Goal: Information Seeking & Learning: Check status

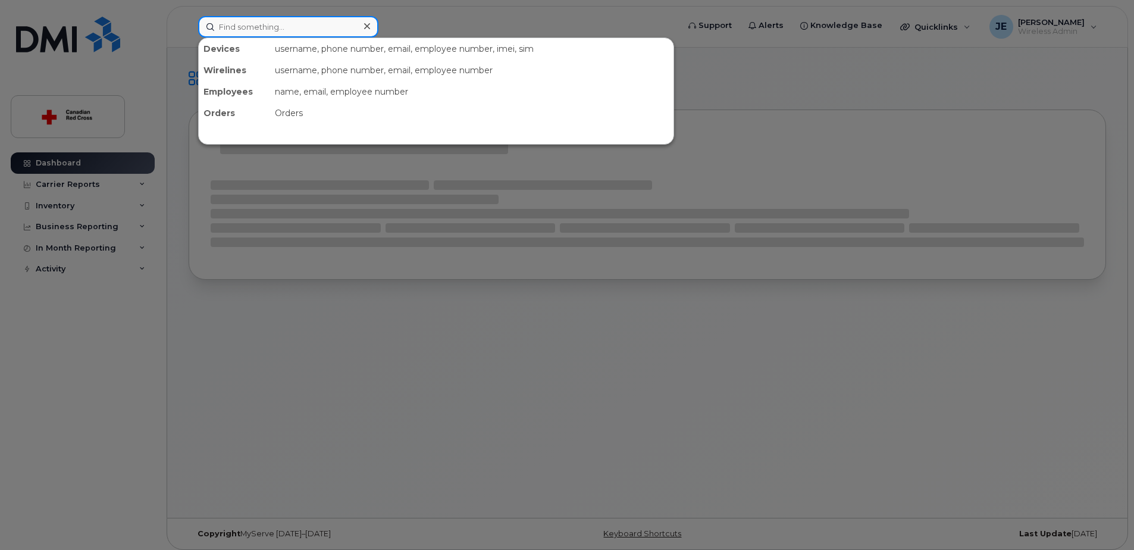
click at [218, 33] on input at bounding box center [288, 26] width 180 height 21
paste input "7097251246"
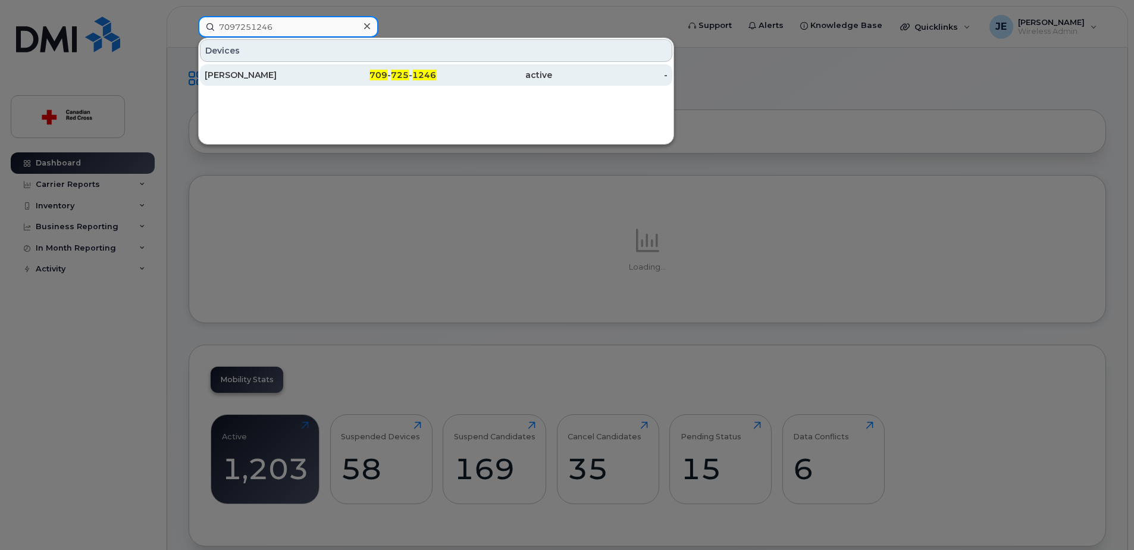
type input "7097251246"
click at [280, 77] on div "[PERSON_NAME]" at bounding box center [263, 75] width 116 height 12
click at [302, 76] on div "Brieanna Angel" at bounding box center [263, 75] width 116 height 12
click at [392, 71] on span "725" at bounding box center [400, 75] width 18 height 11
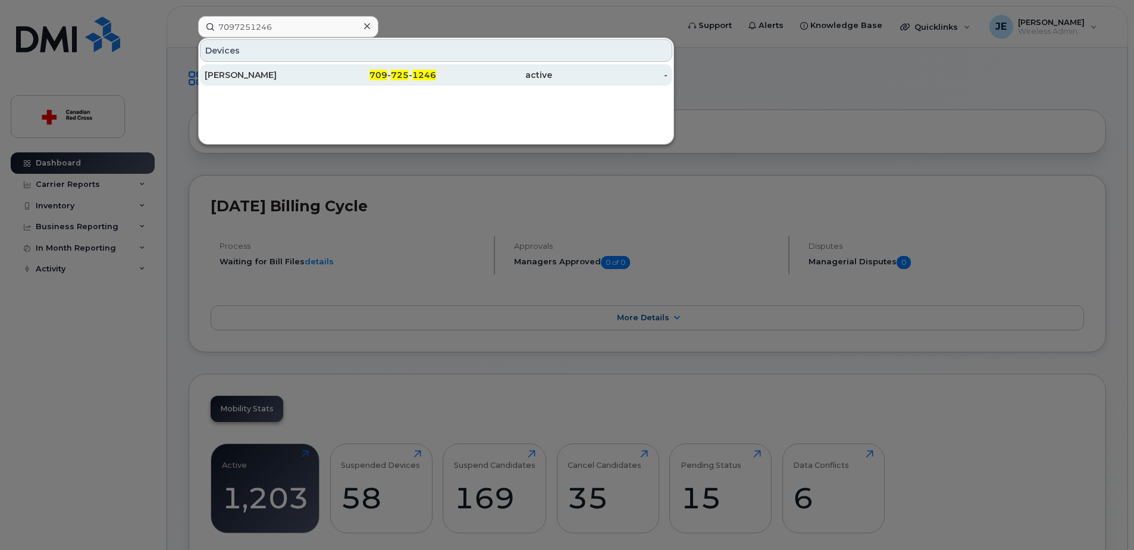
click at [268, 77] on div "Brieanna Angel" at bounding box center [263, 75] width 116 height 12
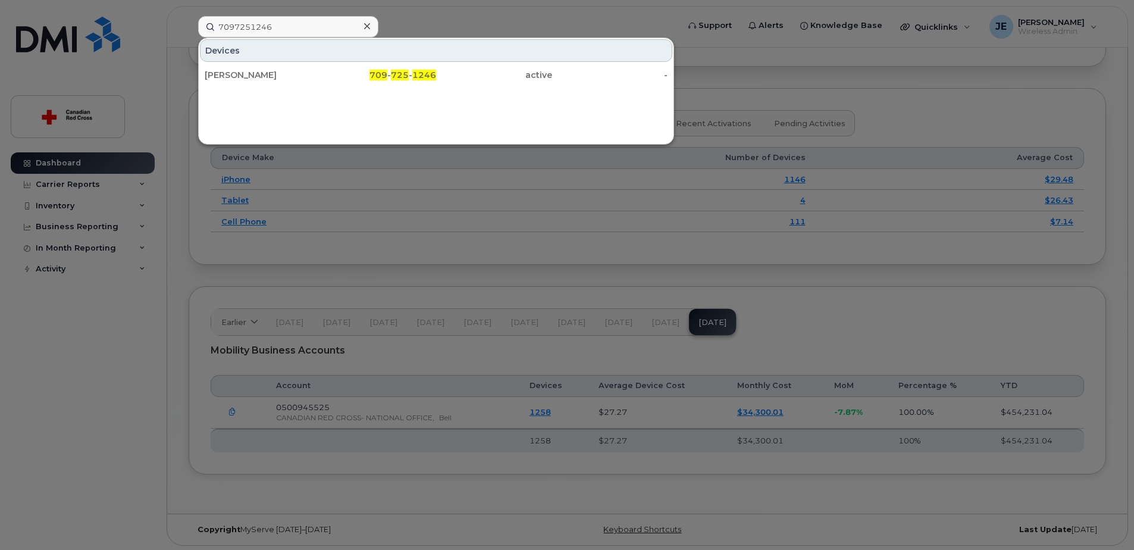
scroll to position [1442, 0]
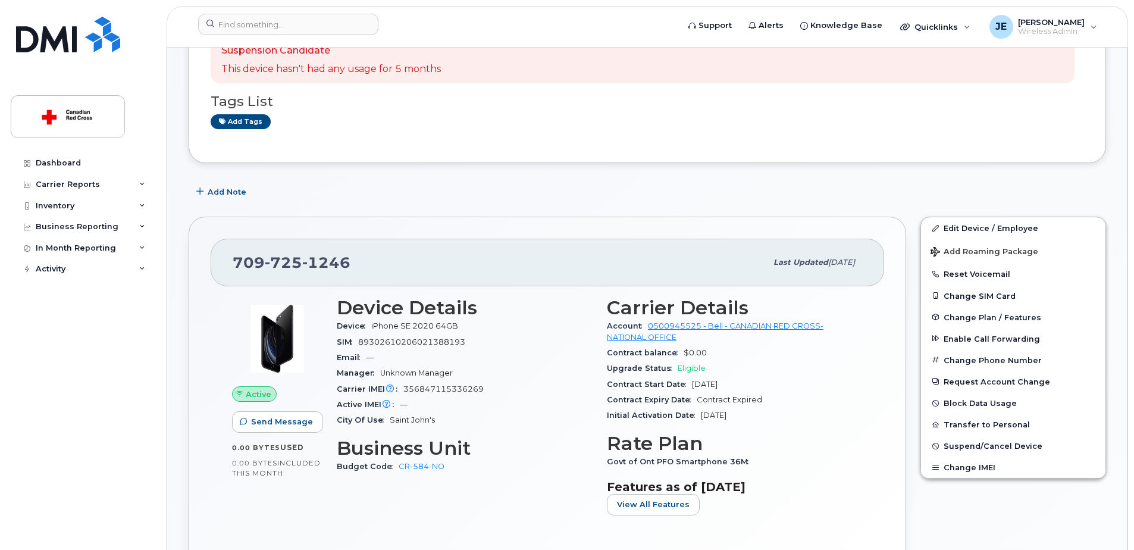
scroll to position [108, 0]
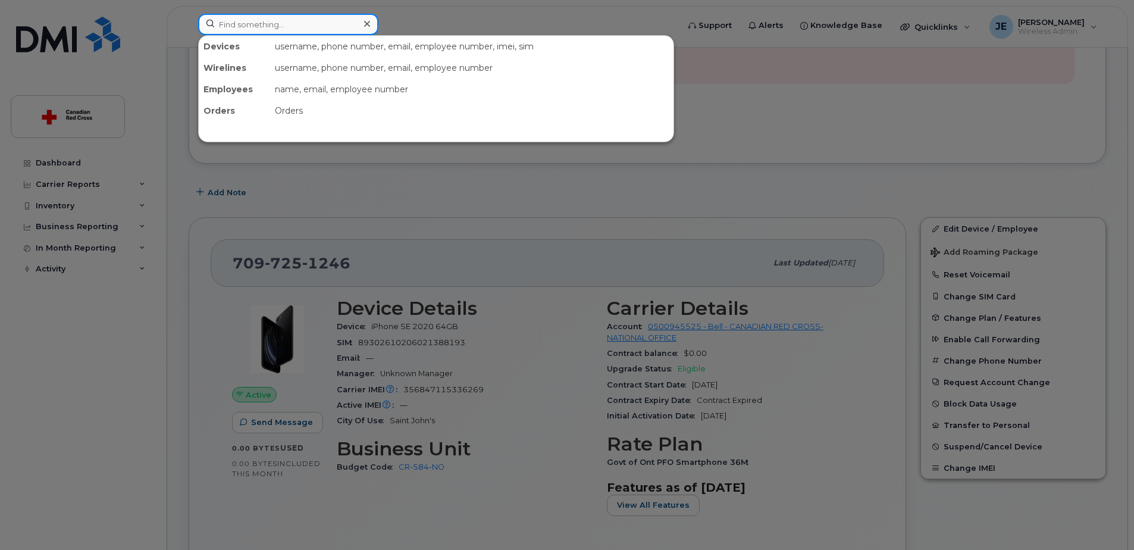
paste input "2508584690"
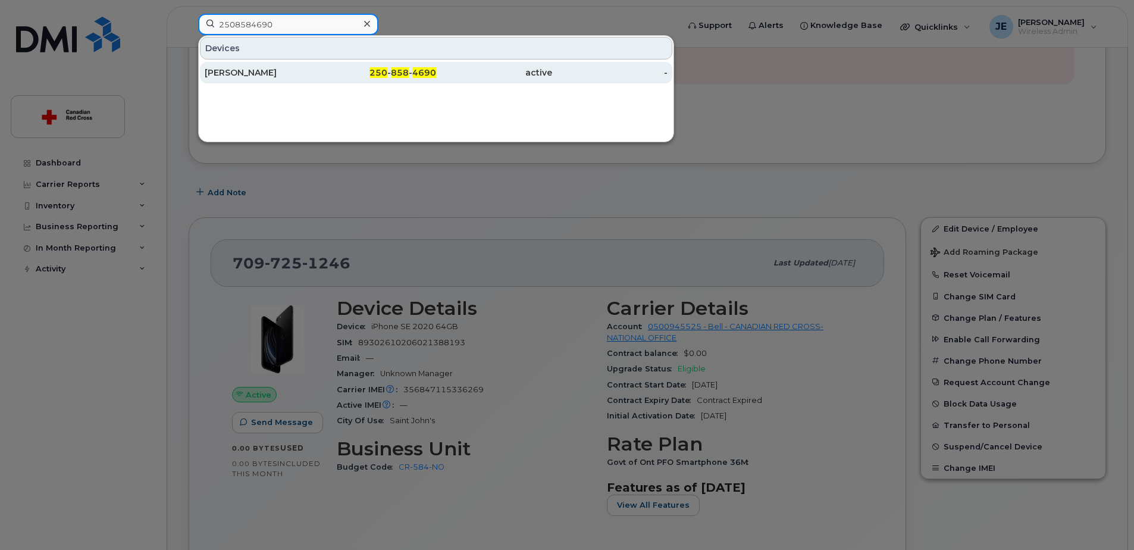
type input "2508584690"
click at [257, 73] on div "[PERSON_NAME]" at bounding box center [263, 73] width 116 height 12
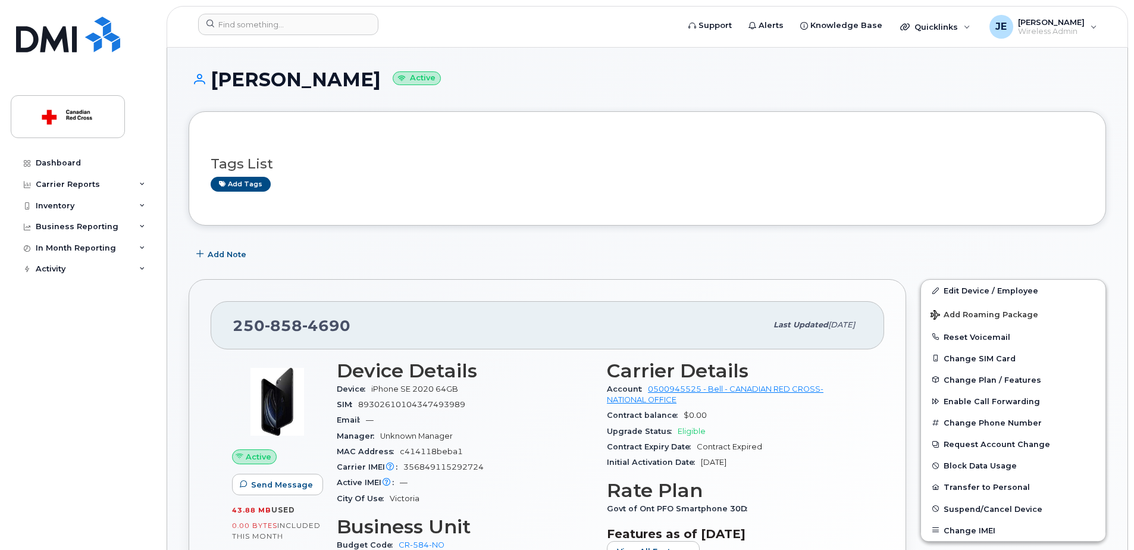
scroll to position [60, 0]
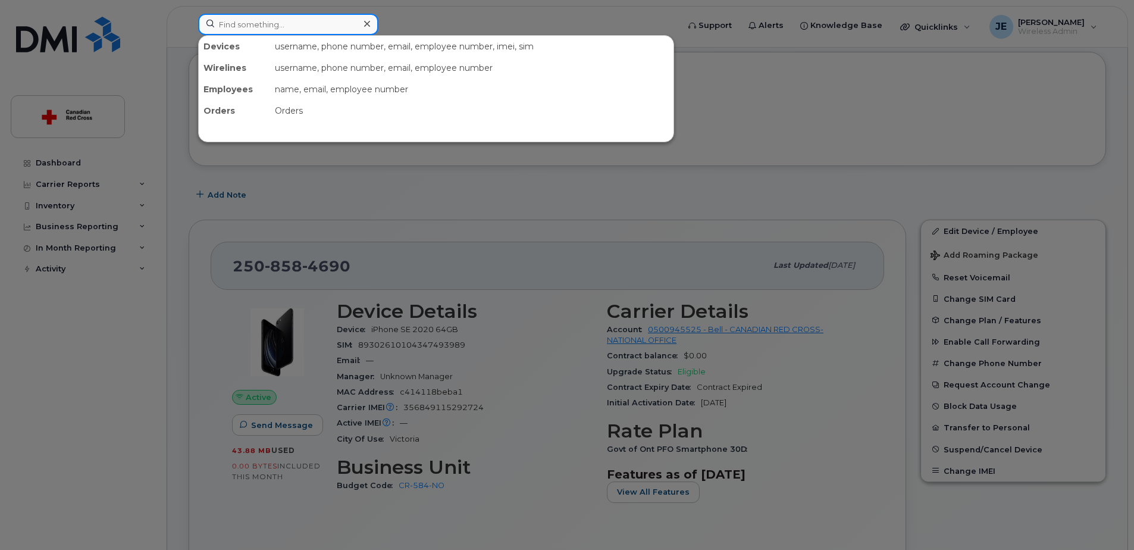
click at [294, 29] on input at bounding box center [288, 24] width 180 height 21
paste input "5879195093"
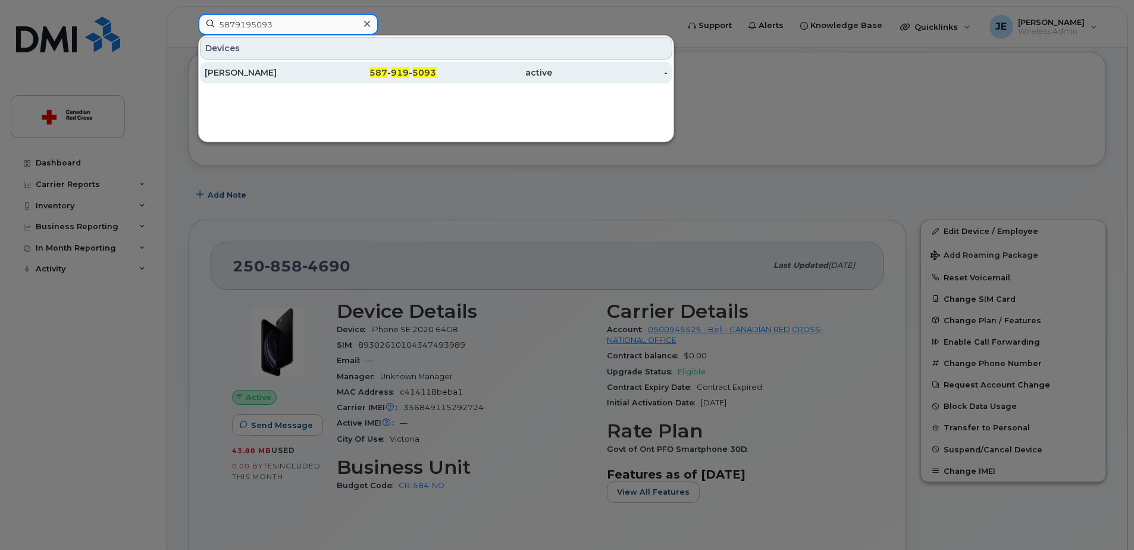
type input "5879195093"
click at [320, 72] on link "[PERSON_NAME] 587 - 919 - 5093 active -" at bounding box center [436, 72] width 473 height 21
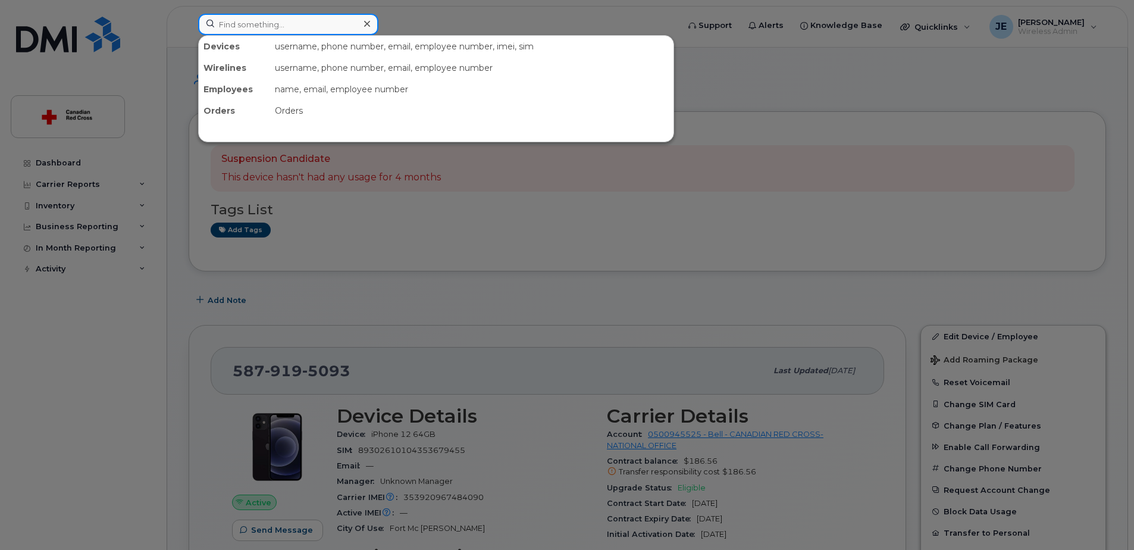
click at [292, 23] on input at bounding box center [288, 24] width 180 height 21
paste input "• 807 355 9695"
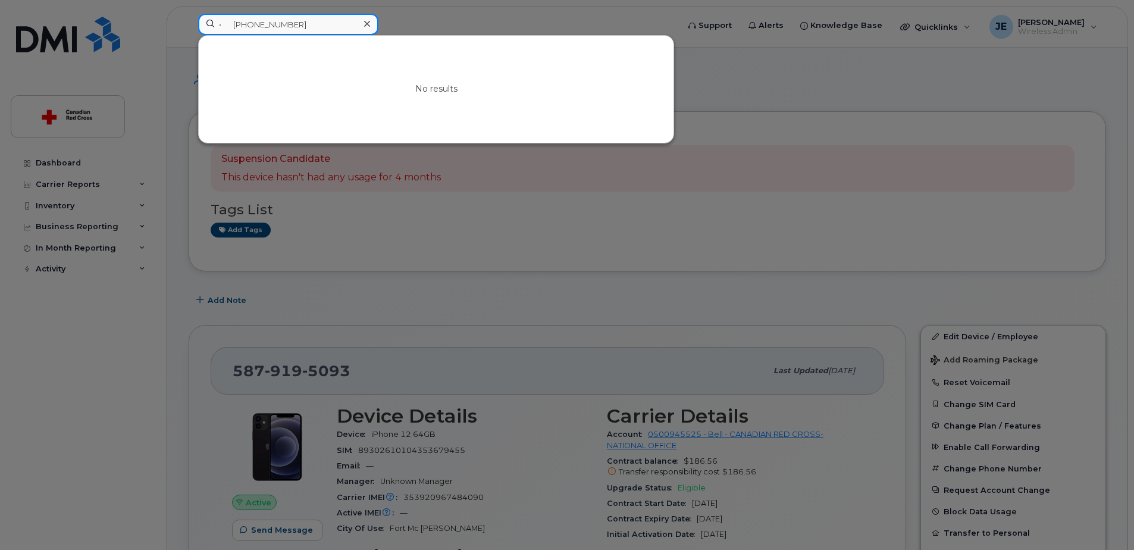
click at [239, 25] on input "• 807 355 9695" at bounding box center [288, 24] width 180 height 21
click at [234, 26] on input "• 807 355 9695" at bounding box center [288, 24] width 180 height 21
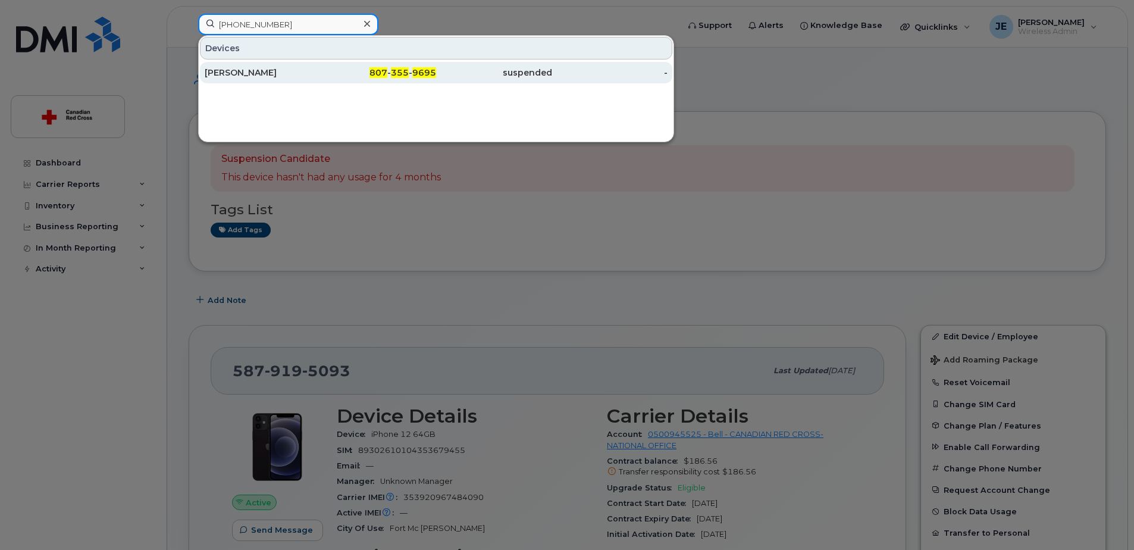
type input "807 355 9695"
click at [279, 76] on div "Arlene Lehto" at bounding box center [263, 73] width 116 height 12
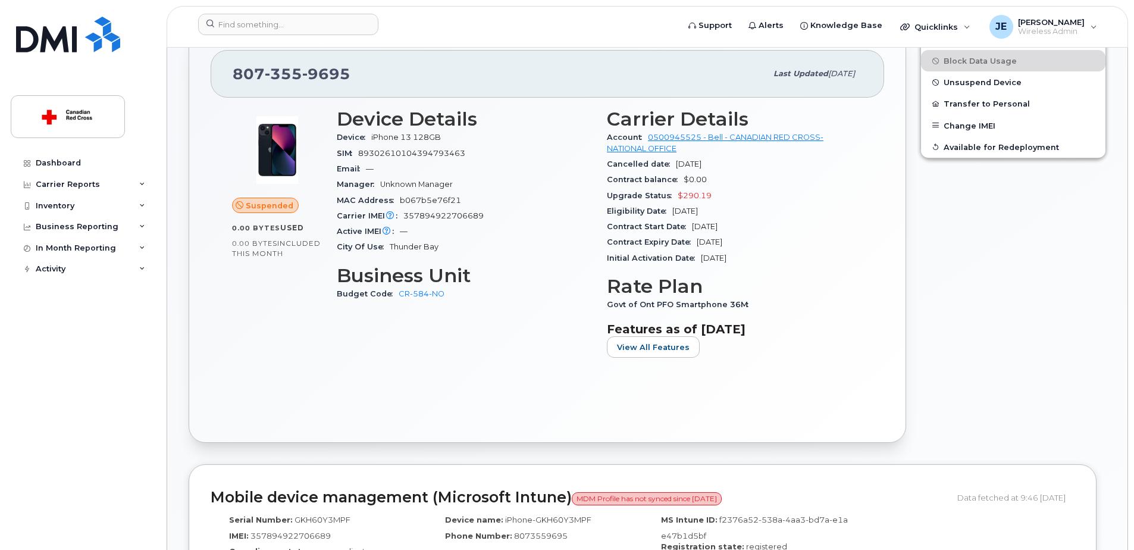
scroll to position [273, 0]
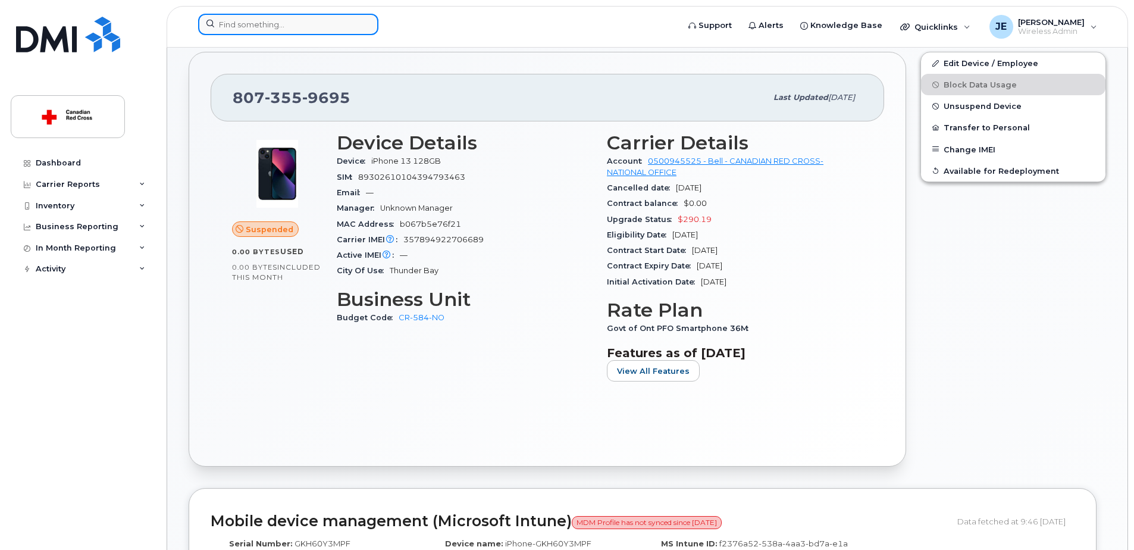
click at [293, 27] on input at bounding box center [288, 24] width 180 height 21
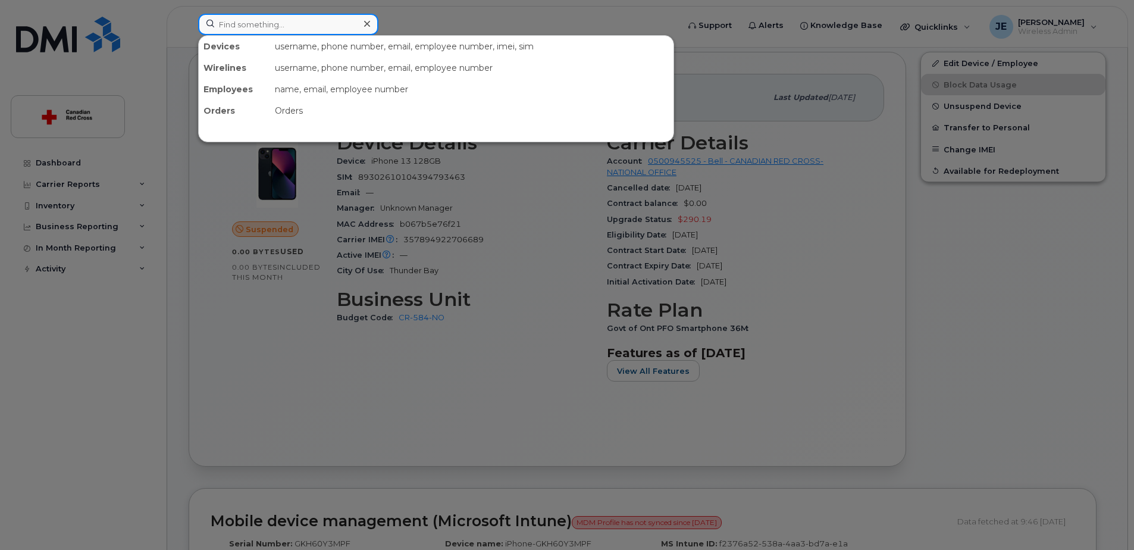
paste input "5879195093"
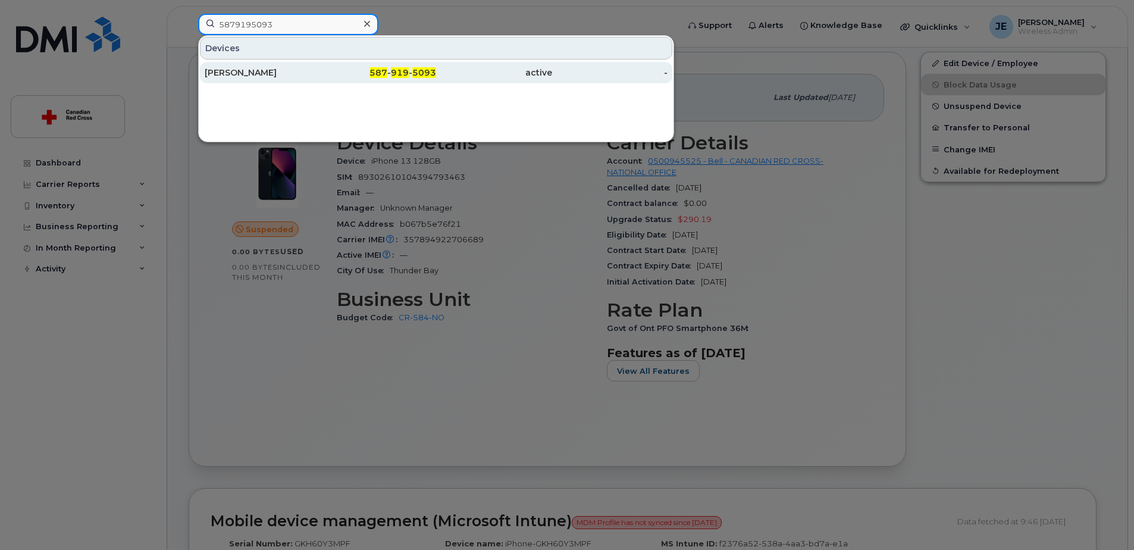
type input "5879195093"
click at [290, 78] on div "[PERSON_NAME]" at bounding box center [263, 73] width 116 height 12
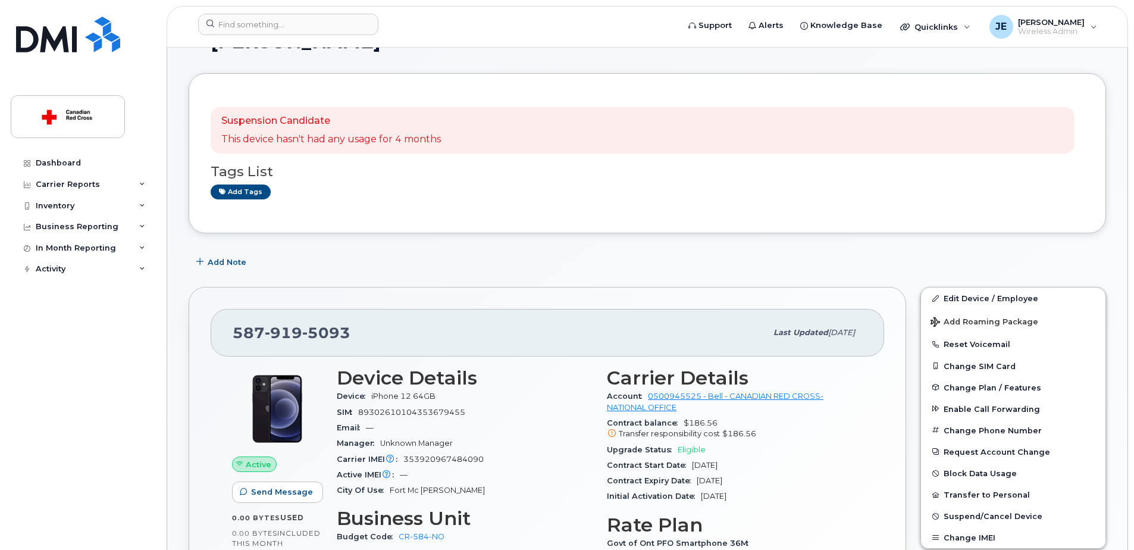
scroll to position [60, 0]
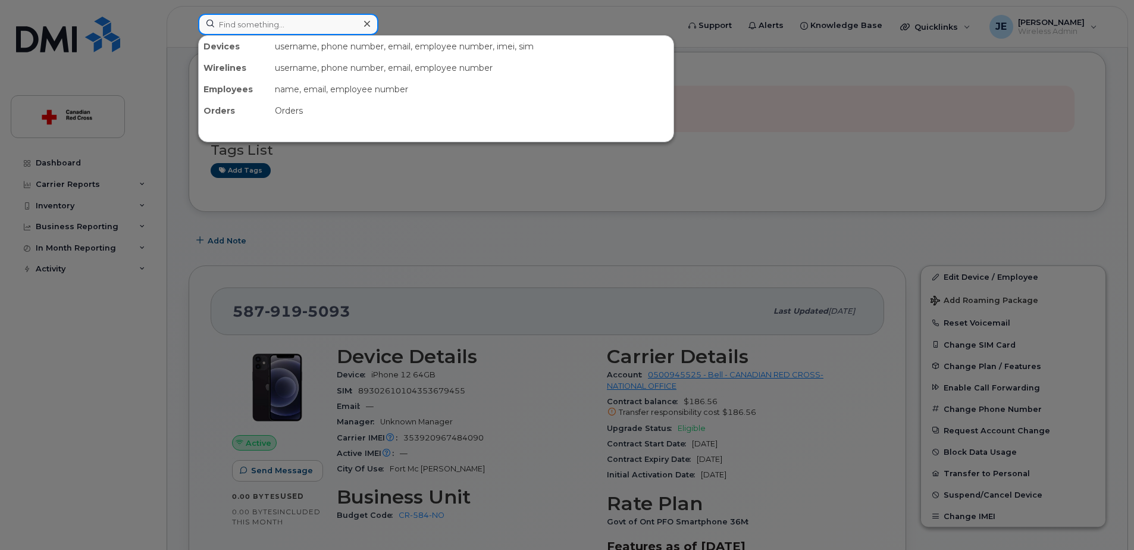
click at [271, 26] on input at bounding box center [288, 24] width 180 height 21
paste input "807 355 9695"
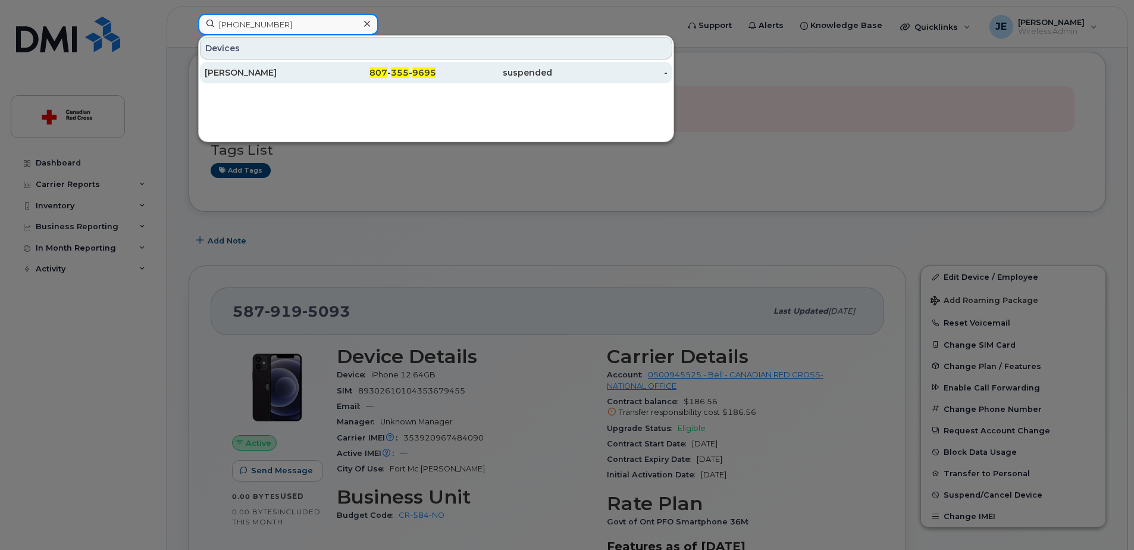
type input "807 355 9695"
click at [409, 80] on div "807 - 355 - 9695" at bounding box center [379, 72] width 116 height 21
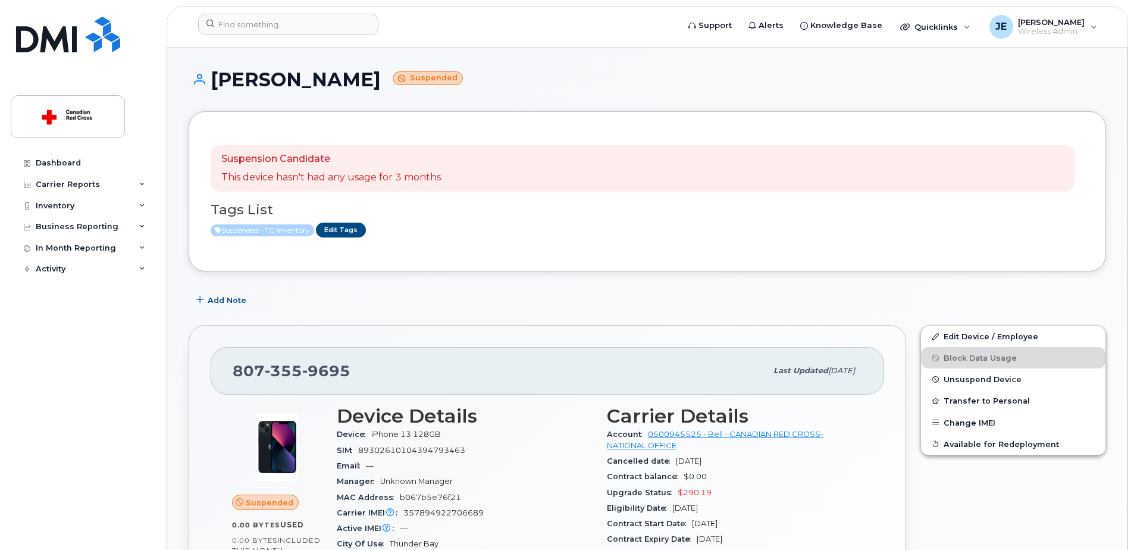
scroll to position [60, 0]
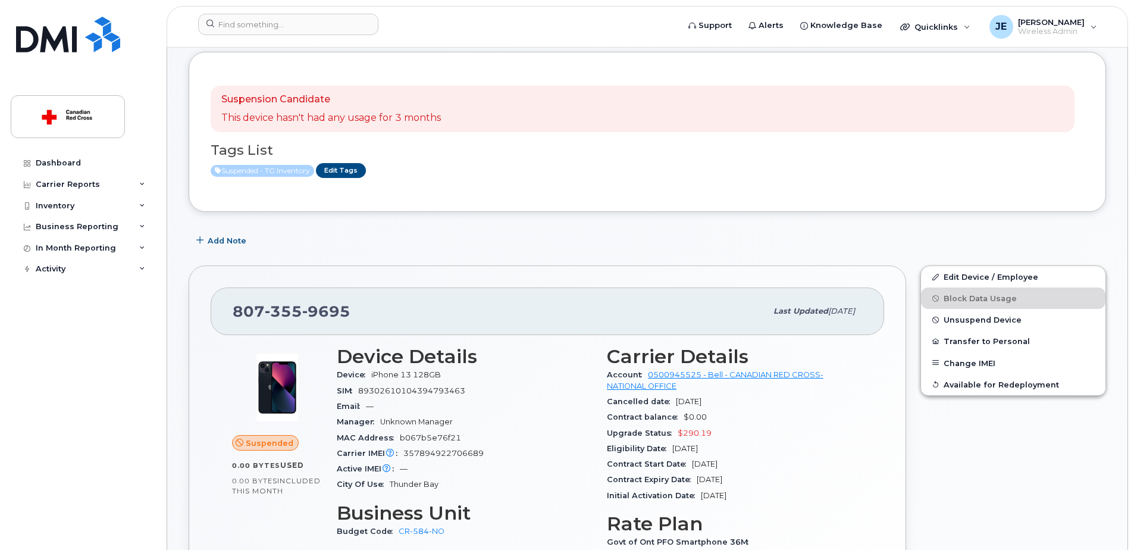
click at [387, 374] on span "iPhone 13 128GB" at bounding box center [406, 374] width 70 height 9
click at [386, 374] on span "iPhone 13 128GB" at bounding box center [406, 374] width 70 height 9
drag, startPoint x: 386, startPoint y: 374, endPoint x: 377, endPoint y: 374, distance: 8.9
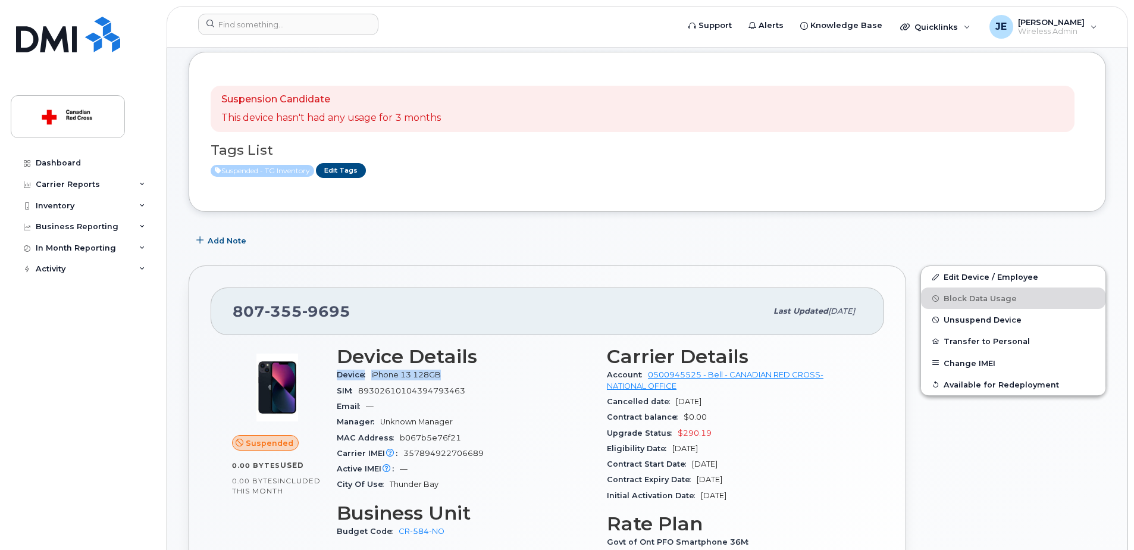
click at [377, 374] on span "iPhone 13 128GB" at bounding box center [406, 374] width 70 height 9
click at [360, 380] on div "Device iPhone 13 128GB" at bounding box center [465, 374] width 256 height 15
click at [362, 376] on span "Device" at bounding box center [354, 374] width 35 height 9
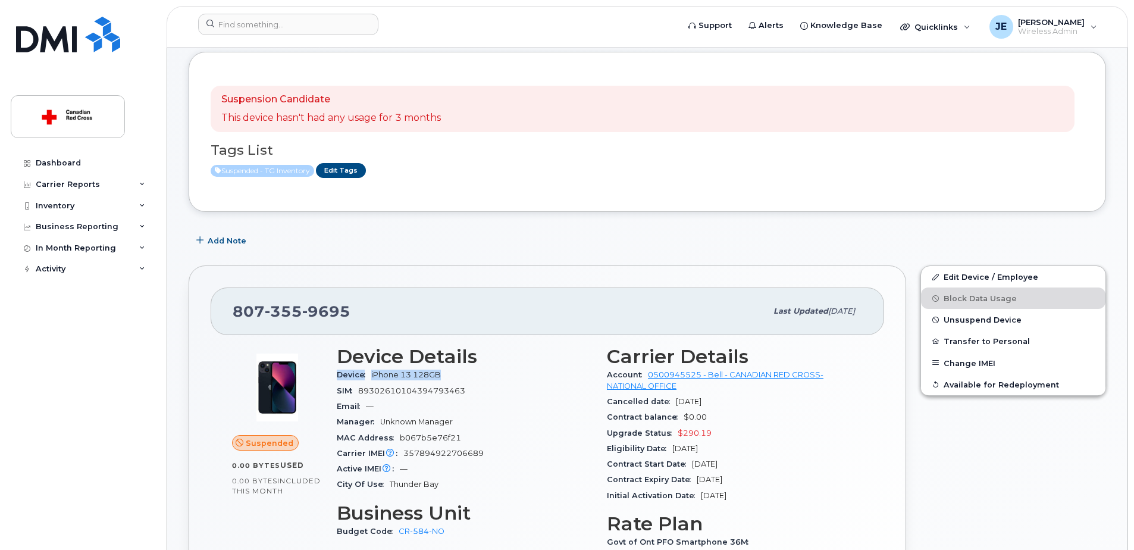
copy div "Device iPhone 13 128GB"
drag, startPoint x: 603, startPoint y: 433, endPoint x: 708, endPoint y: 428, distance: 104.9
click at [708, 428] on div "Carrier Details Account 0500945525 - Bell - CANADIAN RED CROSS- NATIONAL OFFICE…" at bounding box center [735, 475] width 270 height 273
copy div "Upgrade Status $290.19"
click at [670, 398] on span "Cancelled date" at bounding box center [641, 401] width 69 height 9
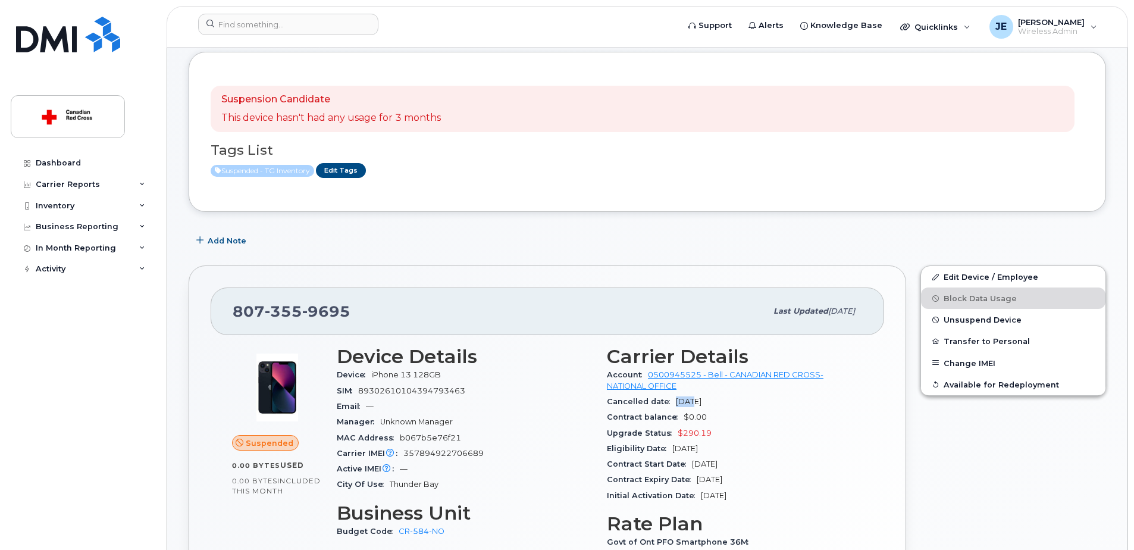
click at [670, 398] on span "Cancelled date" at bounding box center [641, 401] width 69 height 9
copy div "Cancelled date Sep 30, 2025"
click at [635, 436] on span "Upgrade Status" at bounding box center [642, 432] width 71 height 9
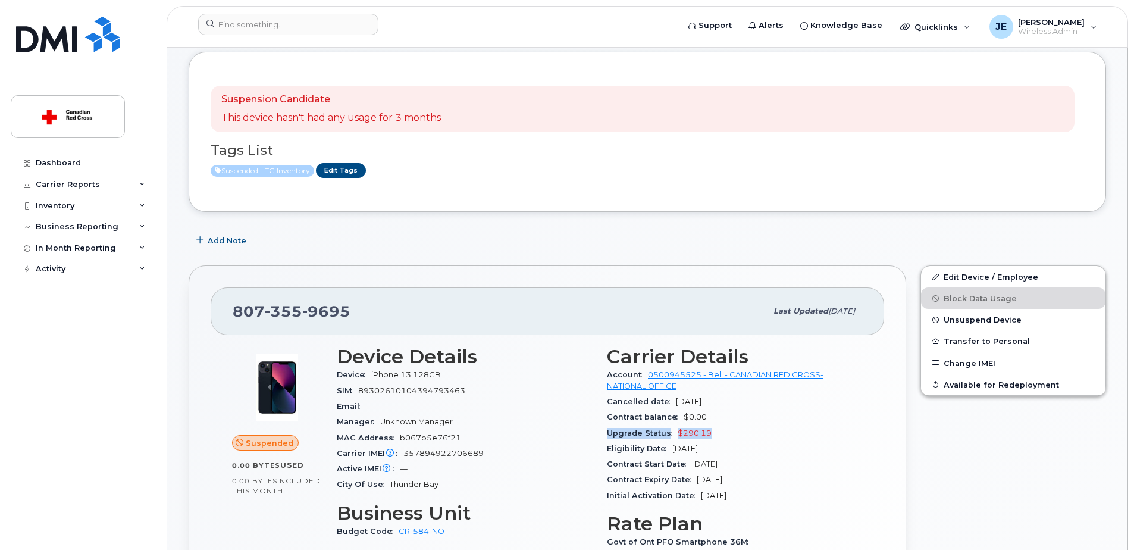
click at [635, 436] on span "Upgrade Status" at bounding box center [642, 432] width 71 height 9
drag, startPoint x: 635, startPoint y: 436, endPoint x: 668, endPoint y: 431, distance: 33.1
click at [668, 431] on span "Upgrade Status" at bounding box center [642, 432] width 71 height 9
drag, startPoint x: 668, startPoint y: 431, endPoint x: 618, endPoint y: 431, distance: 49.4
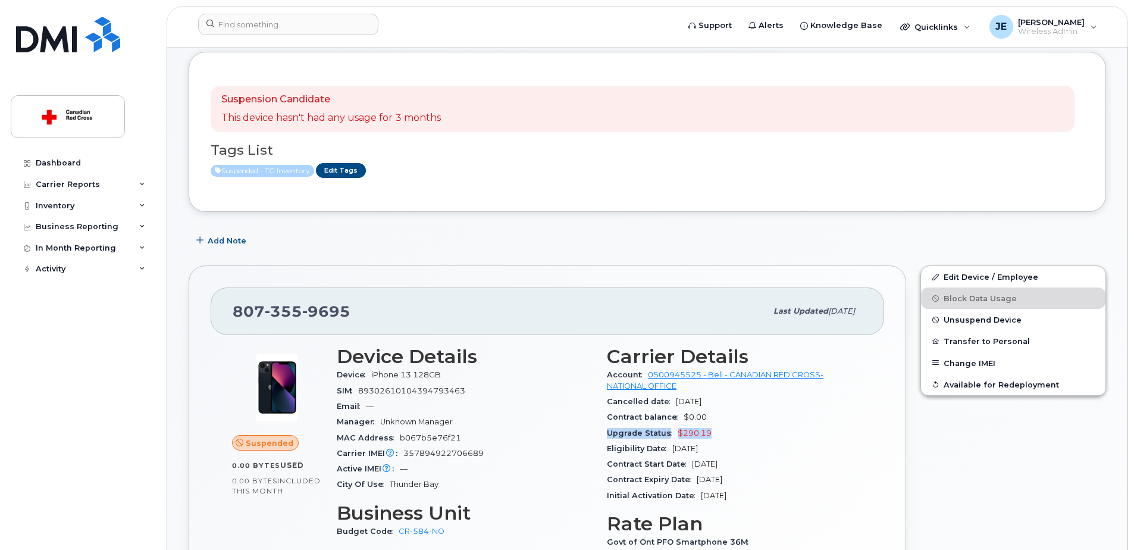
click at [618, 431] on span "Upgrade Status" at bounding box center [642, 432] width 71 height 9
drag, startPoint x: 677, startPoint y: 431, endPoint x: 726, endPoint y: 428, distance: 49.5
click at [726, 428] on div "Upgrade Status $290.19" at bounding box center [735, 433] width 256 height 15
copy span "$290.19"
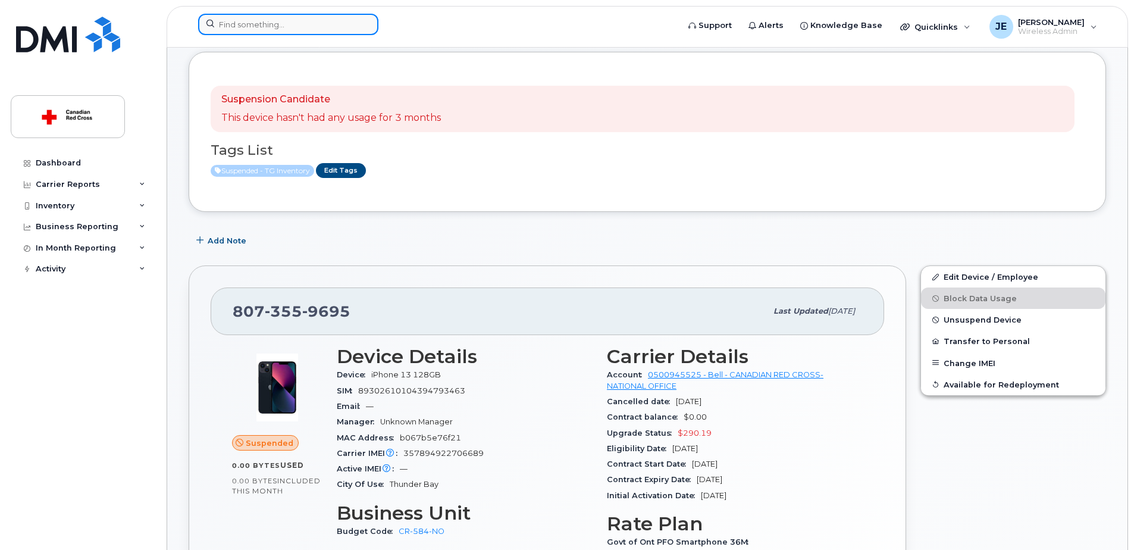
click at [292, 23] on input at bounding box center [288, 24] width 180 height 21
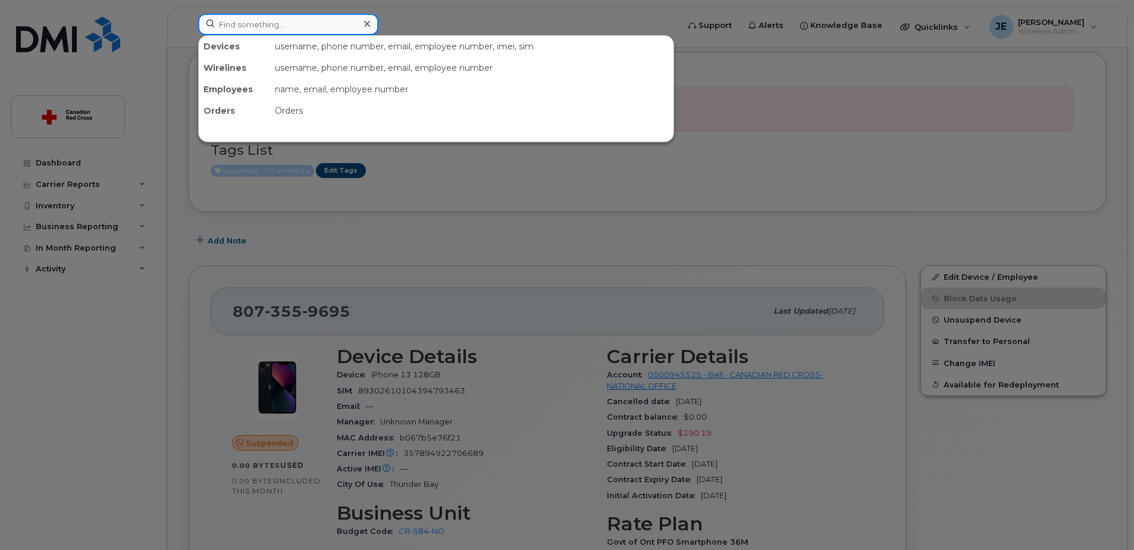
paste input "236 330 7436"
type input "236 330 7436"
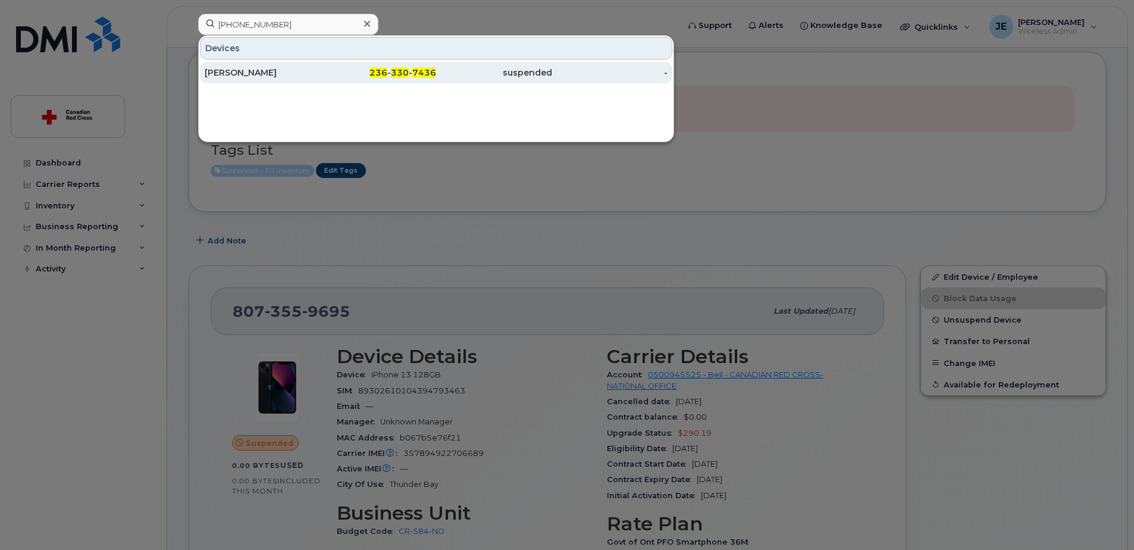
click at [295, 66] on div "Jennifer Kleinsteuber" at bounding box center [263, 72] width 116 height 21
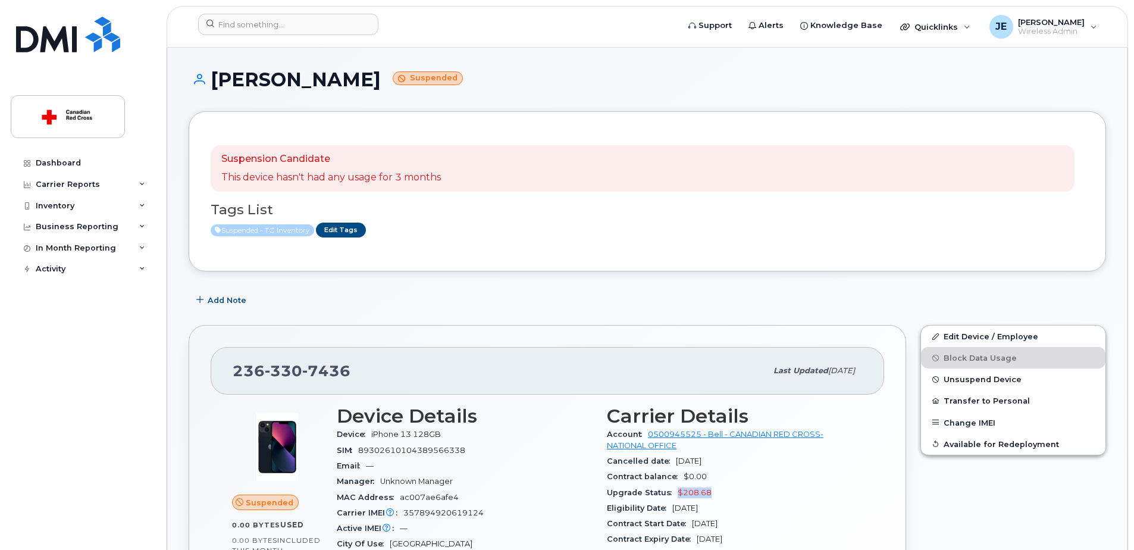
drag, startPoint x: 677, startPoint y: 490, endPoint x: 712, endPoint y: 489, distance: 35.1
click at [712, 489] on div "Upgrade Status $208.68" at bounding box center [735, 492] width 256 height 15
copy span "$208.68"
drag, startPoint x: 675, startPoint y: 461, endPoint x: 727, endPoint y: 458, distance: 51.9
click at [727, 458] on div "Cancelled date [DATE]" at bounding box center [735, 460] width 256 height 15
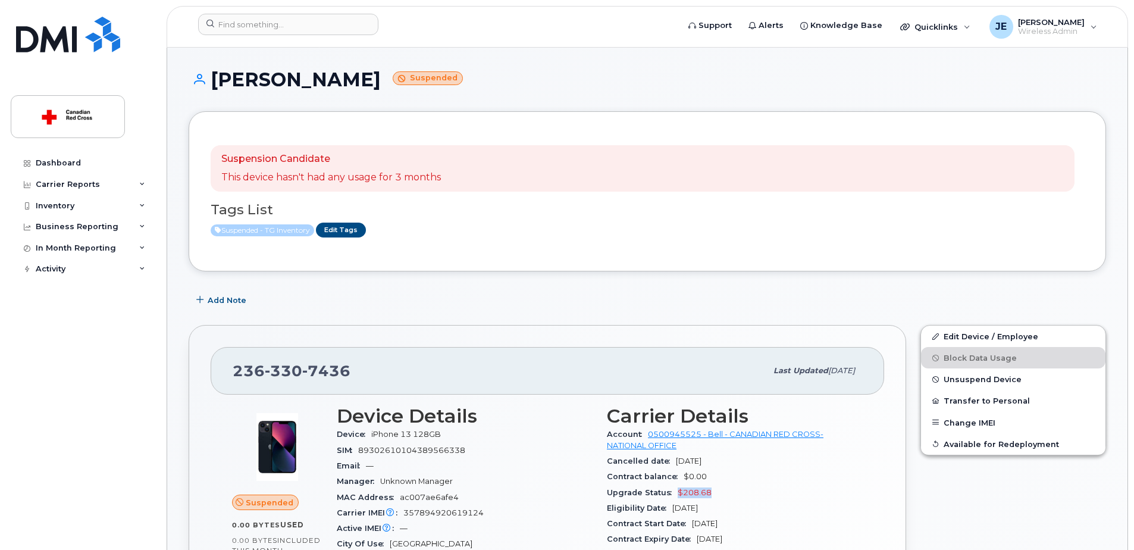
copy span "[DATE]"
drag, startPoint x: 368, startPoint y: 434, endPoint x: 448, endPoint y: 432, distance: 80.4
click at [448, 432] on div "Device iPhone 13 128GB" at bounding box center [465, 434] width 256 height 15
copy span "iPhone 13 128GB"
click at [302, 22] on input at bounding box center [288, 24] width 180 height 21
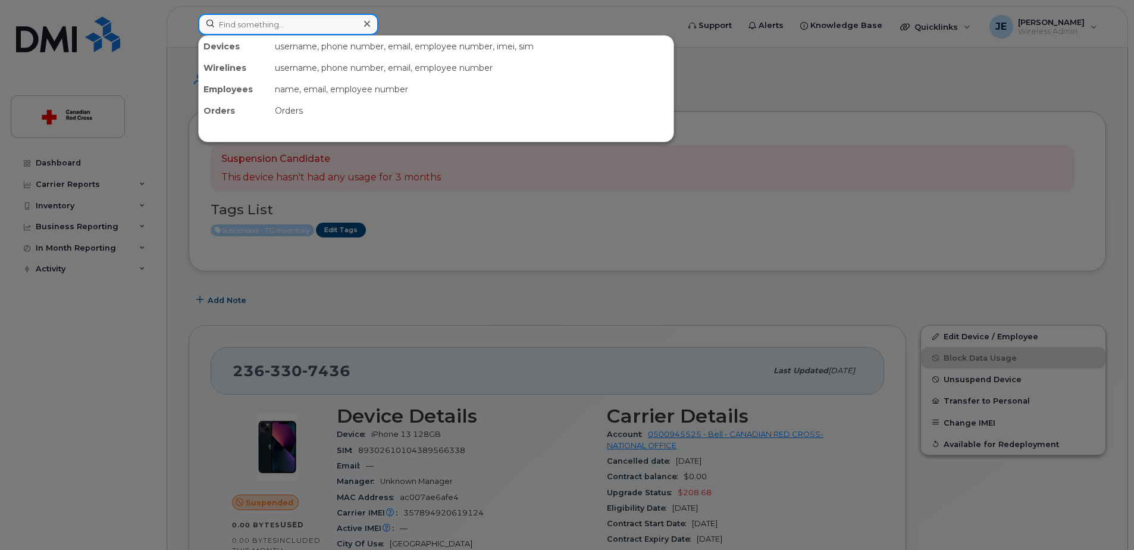
paste input "[PHONE_NUMBER]"
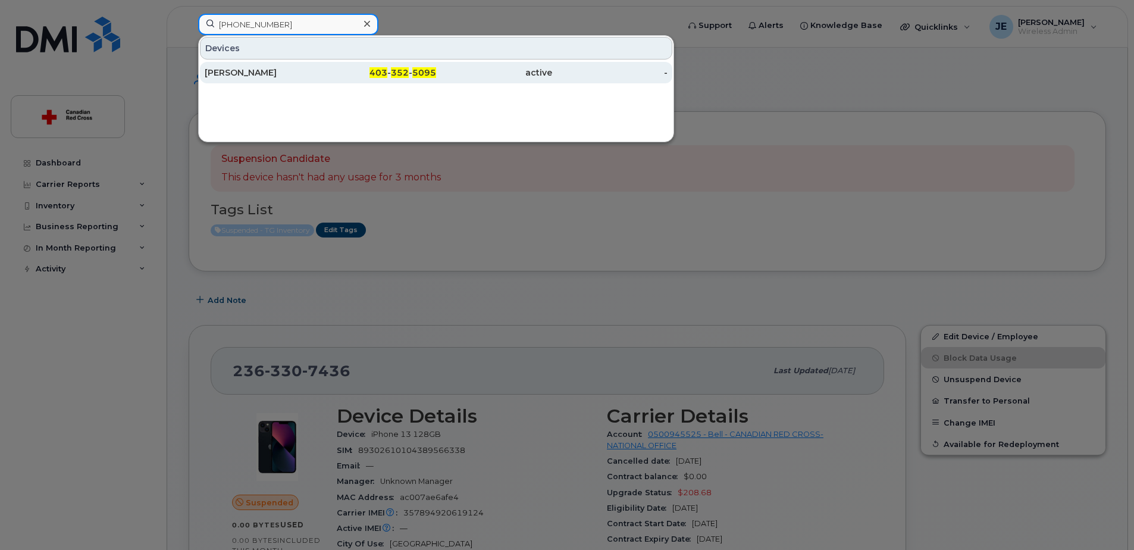
type input "[PHONE_NUMBER]"
click at [431, 73] on span "5095" at bounding box center [424, 72] width 24 height 11
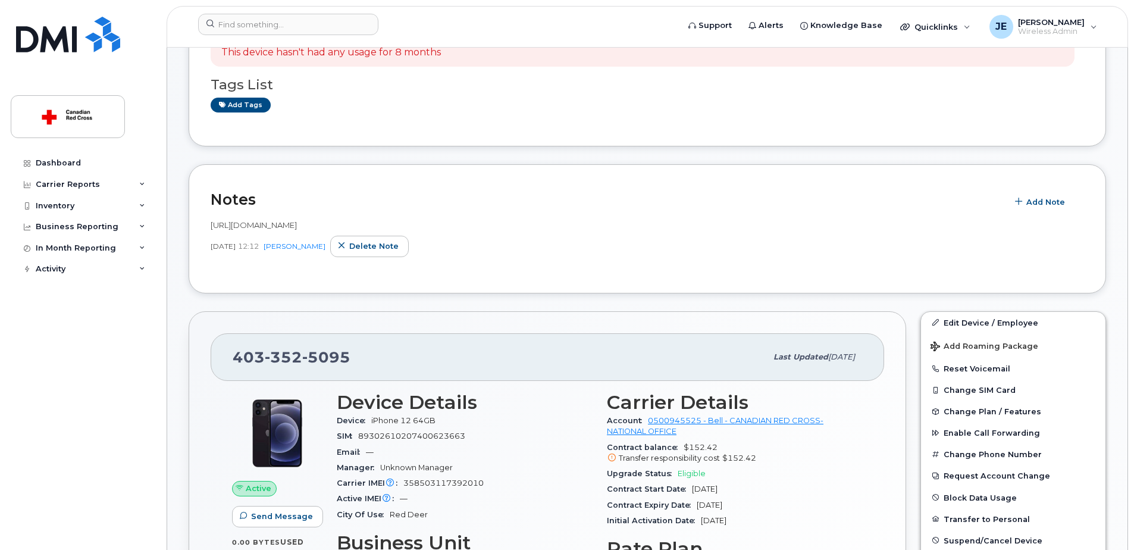
scroll to position [179, 0]
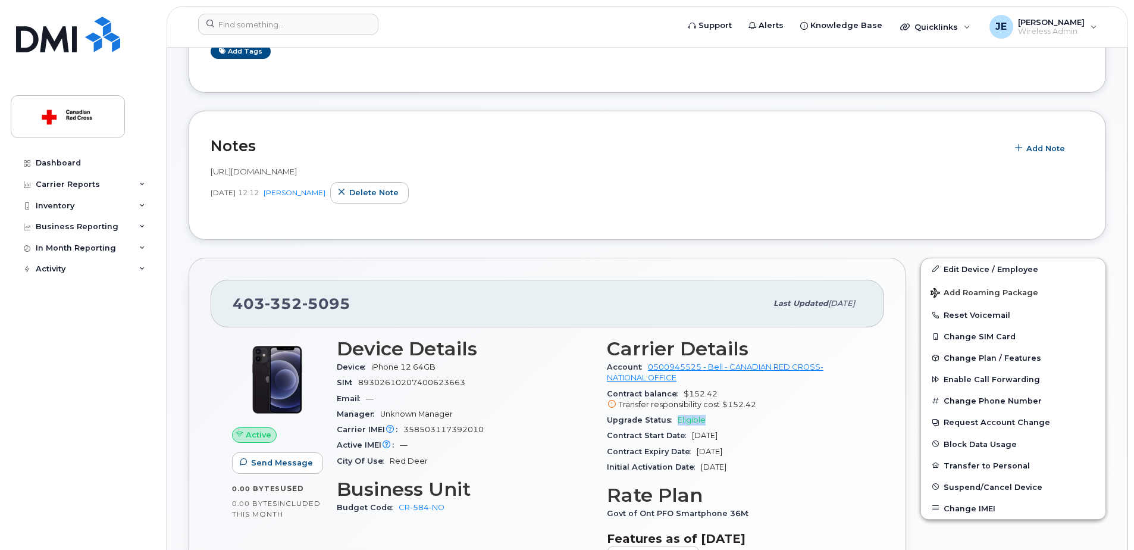
drag, startPoint x: 673, startPoint y: 420, endPoint x: 708, endPoint y: 420, distance: 35.1
click at [708, 420] on div "Upgrade Status Eligible" at bounding box center [735, 419] width 256 height 15
copy span "Eligible"
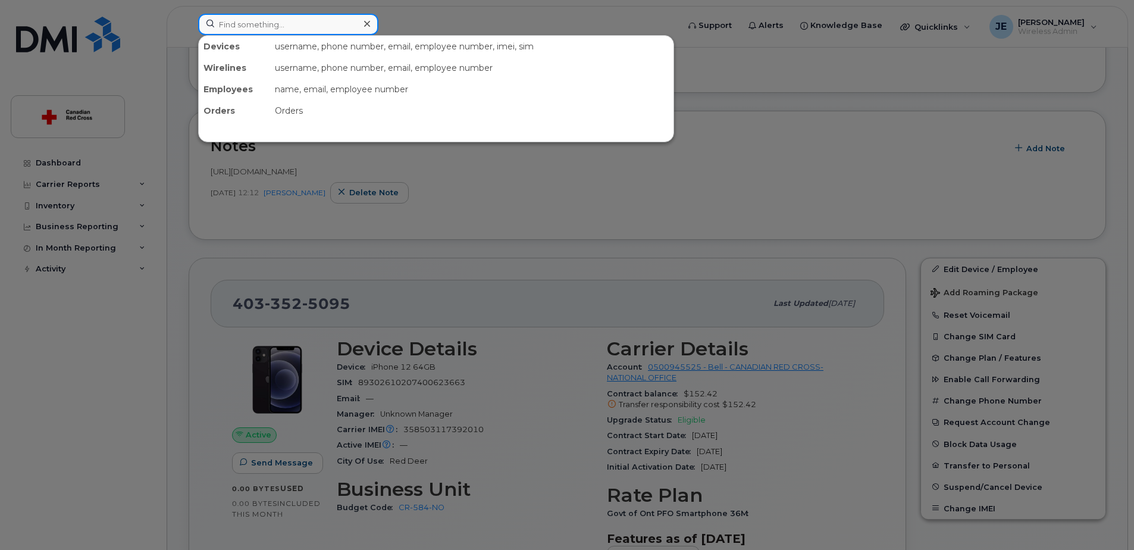
click at [308, 21] on input at bounding box center [288, 24] width 180 height 21
paste input "236 330 7436"
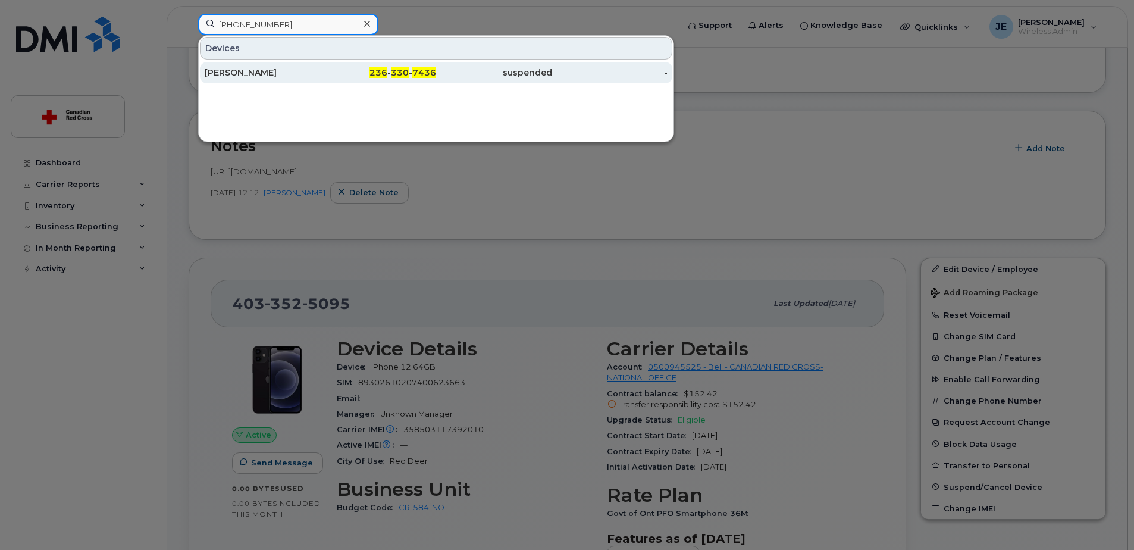
type input "236 330 7436"
click at [359, 68] on div "236 - 330 - 7436" at bounding box center [379, 73] width 116 height 12
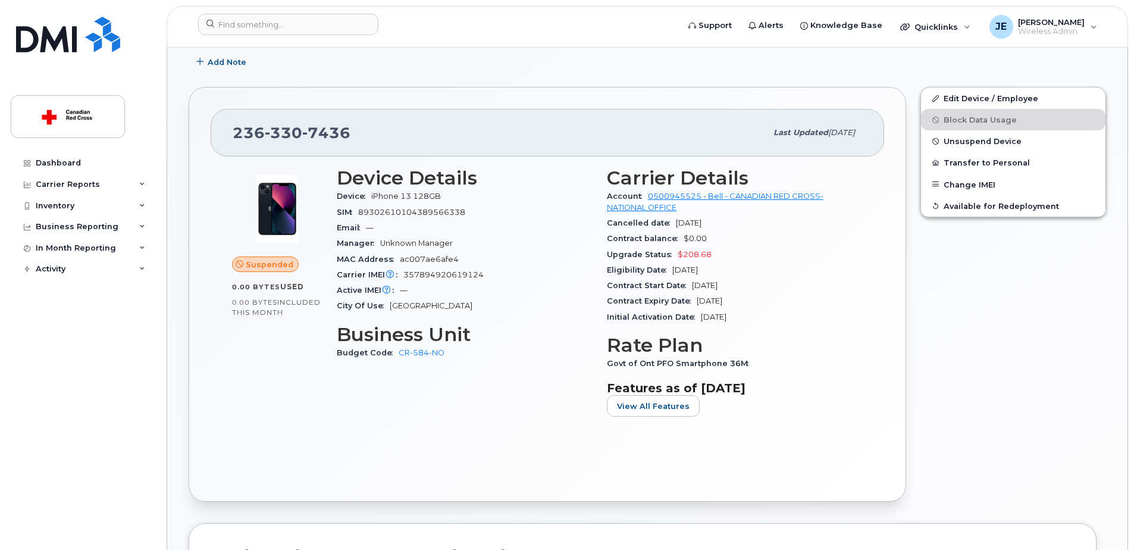
scroll to position [227, 0]
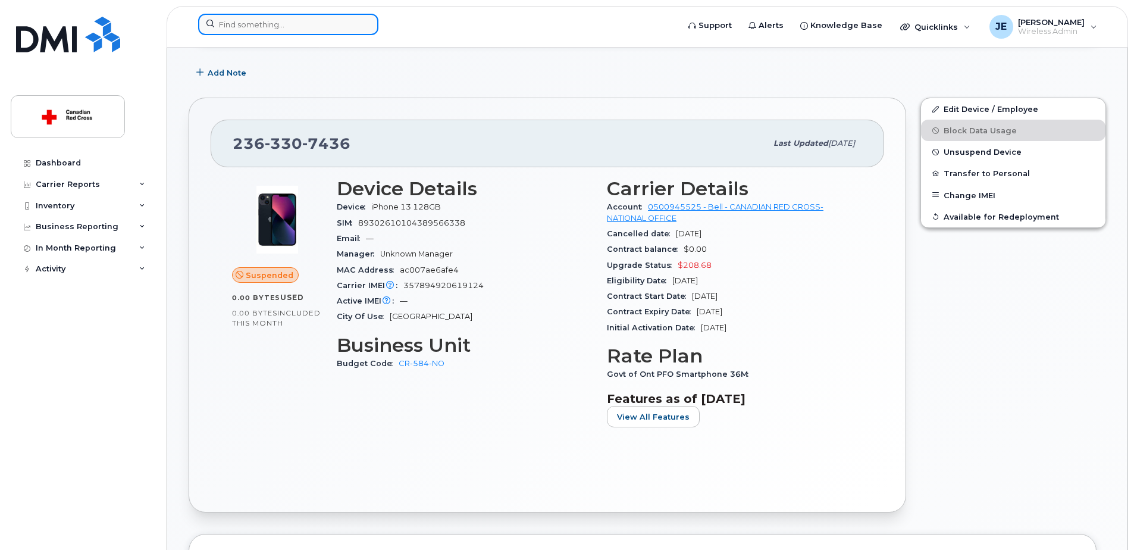
click at [239, 20] on input at bounding box center [288, 24] width 180 height 21
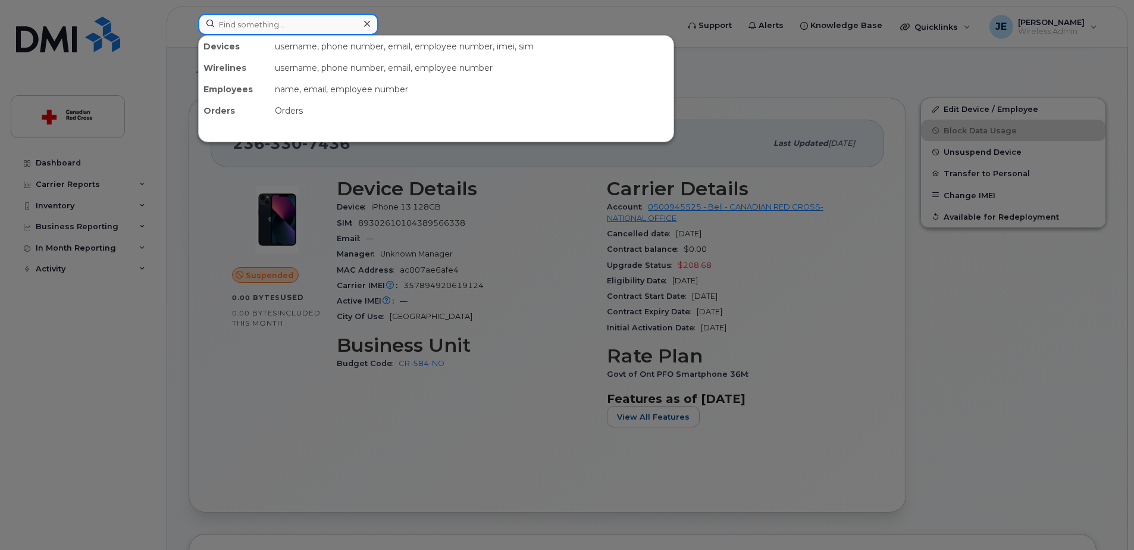
paste input "[PHONE_NUMBER]"
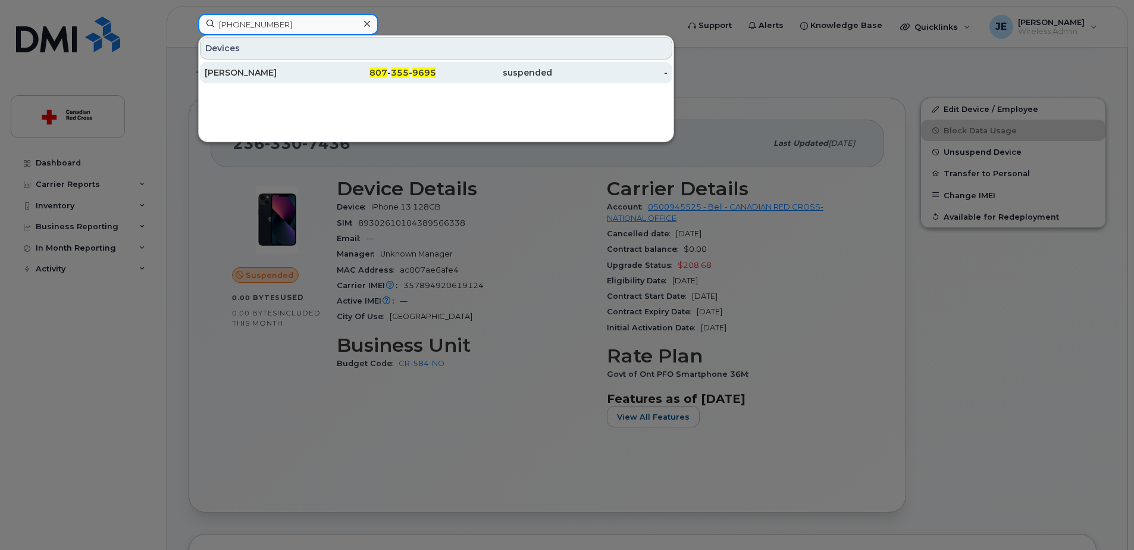
type input "[PHONE_NUMBER]"
click at [340, 76] on div "807 - 355 - 9695" at bounding box center [379, 73] width 116 height 12
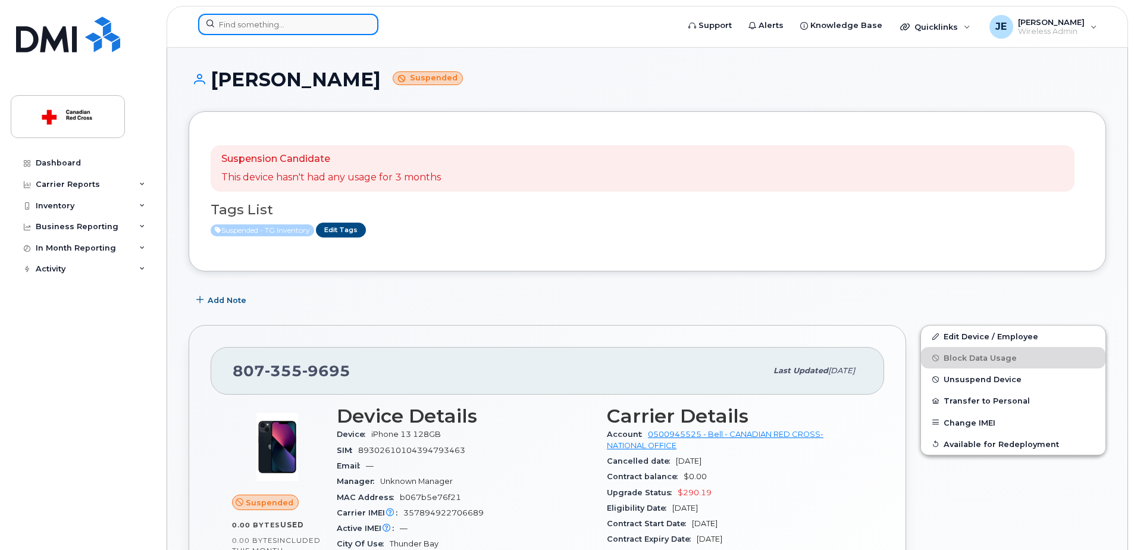
click at [333, 26] on input at bounding box center [288, 24] width 180 height 21
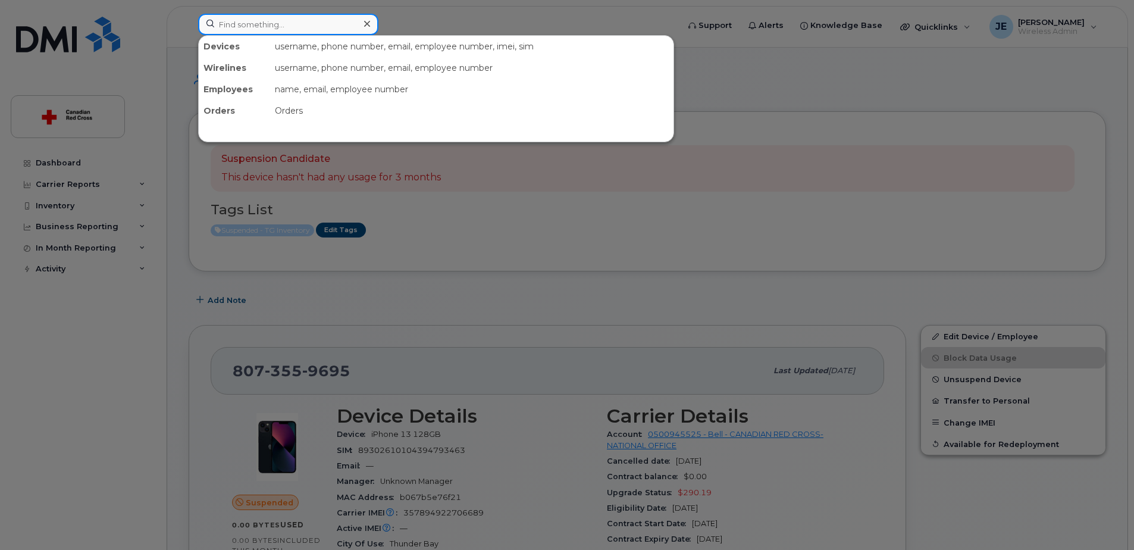
paste input "[PHONE_NUMBER]"
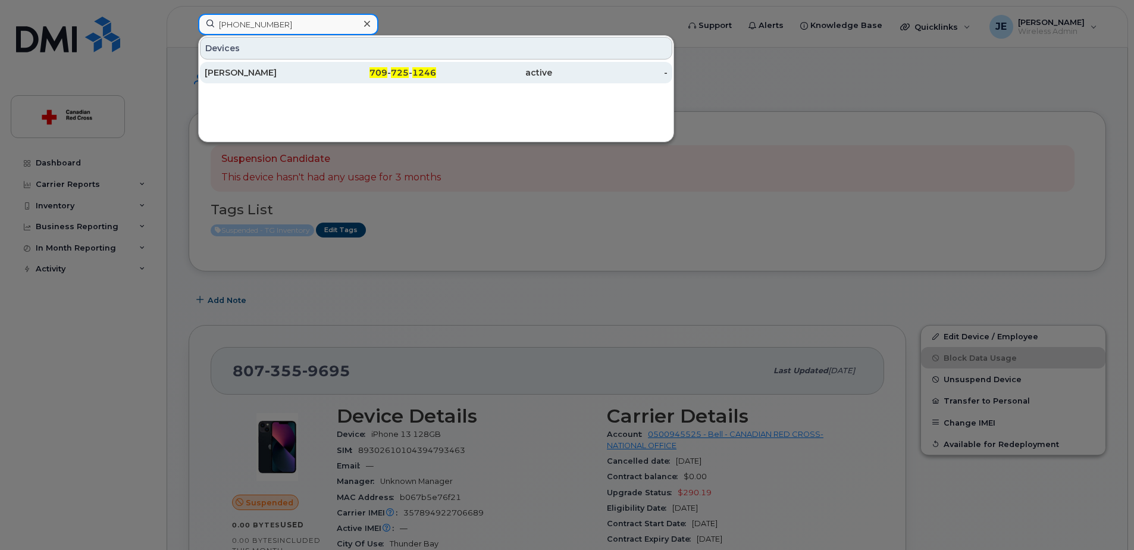
type input "[PHONE_NUMBER]"
click at [393, 72] on span "725" at bounding box center [400, 72] width 18 height 11
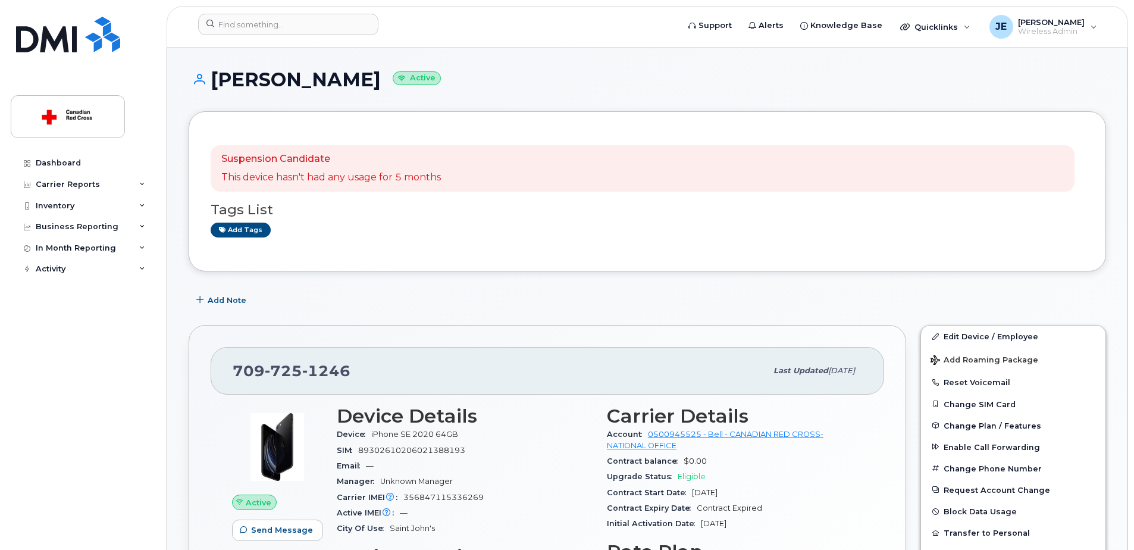
scroll to position [60, 0]
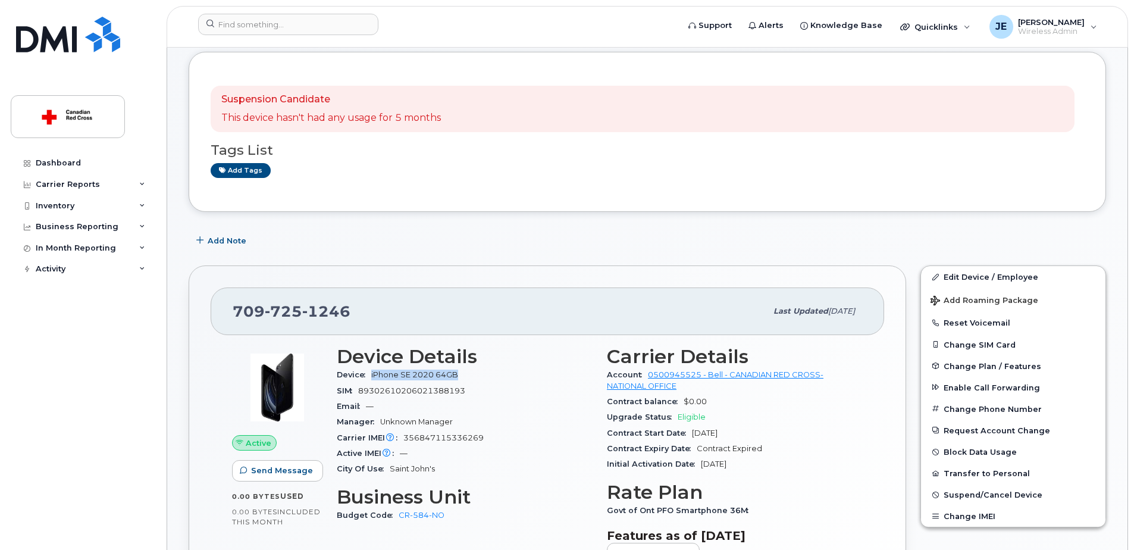
drag, startPoint x: 368, startPoint y: 378, endPoint x: 461, endPoint y: 367, distance: 92.9
click at [462, 373] on div "Device iPhone SE 2020 64GB" at bounding box center [465, 374] width 256 height 15
copy span "iPhone SE 2020 64GB"
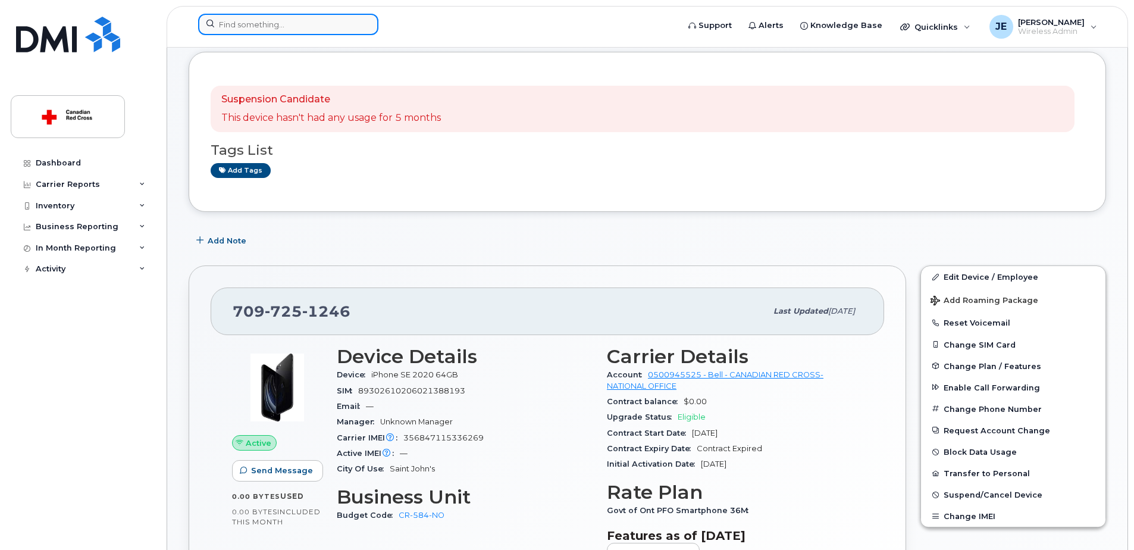
click at [290, 29] on input at bounding box center [288, 24] width 180 height 21
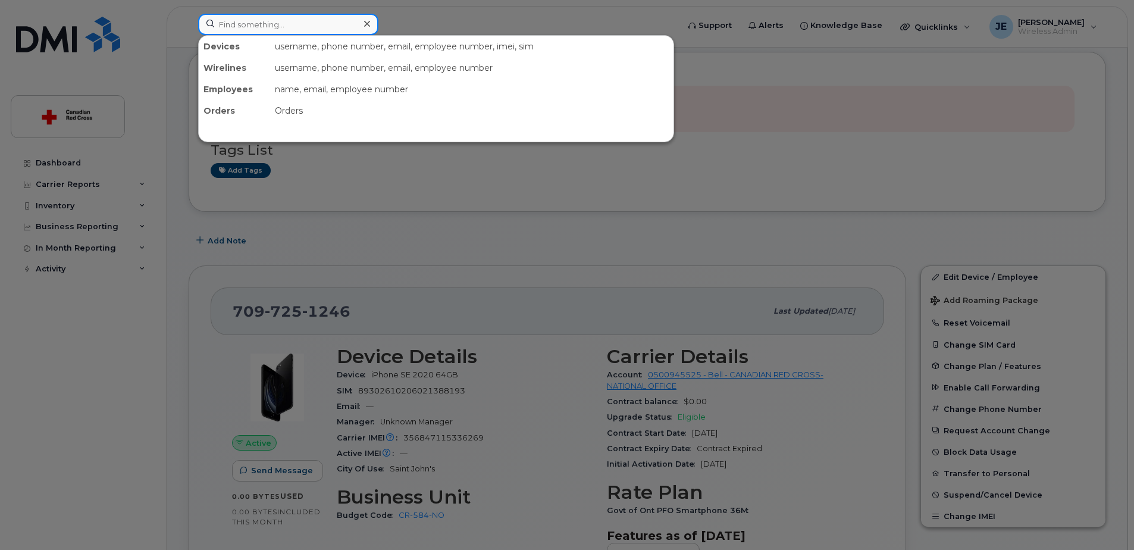
paste input "[PHONE_NUMBER]"
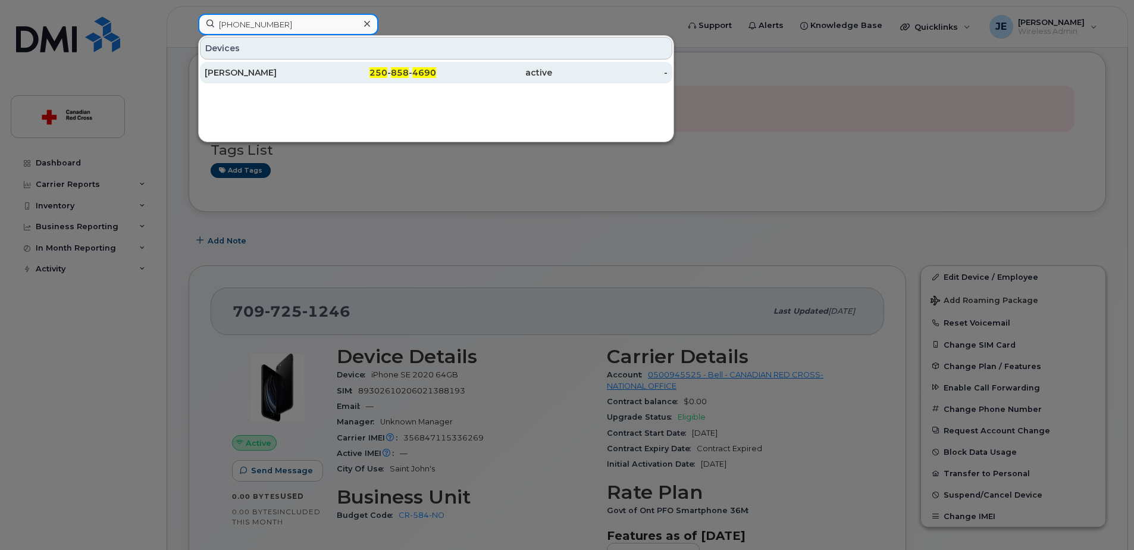
type input "[PHONE_NUMBER]"
click at [346, 79] on div "250 - 858 - 4690" at bounding box center [379, 72] width 116 height 21
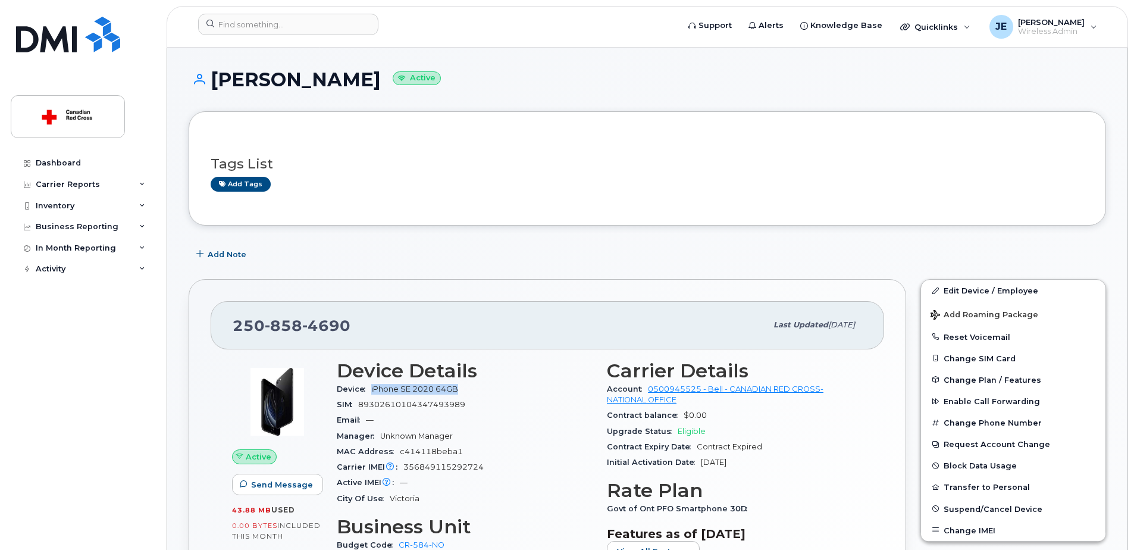
drag, startPoint x: 370, startPoint y: 390, endPoint x: 457, endPoint y: 386, distance: 87.0
click at [457, 387] on div "Device iPhone SE 2020 64GB" at bounding box center [465, 388] width 256 height 15
copy span "iPhone SE 2020 64GB"
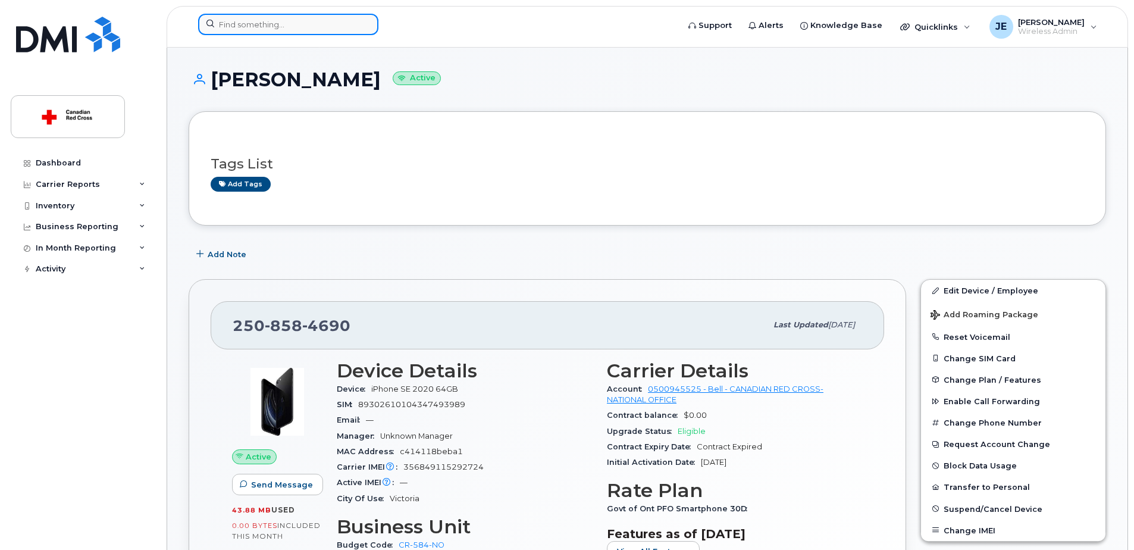
click at [275, 24] on input at bounding box center [288, 24] width 180 height 21
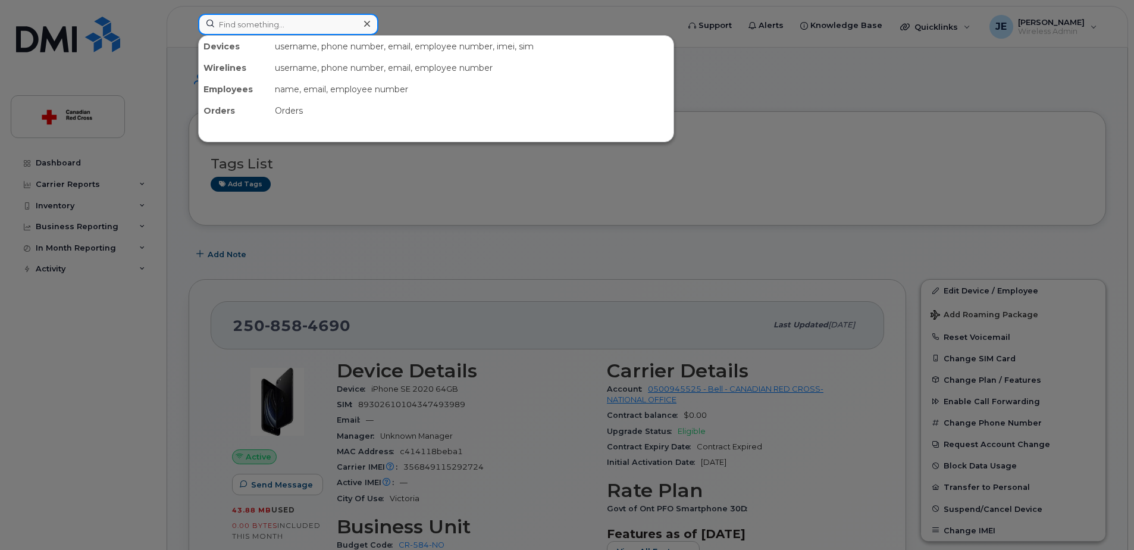
paste input "Whalen Richard"
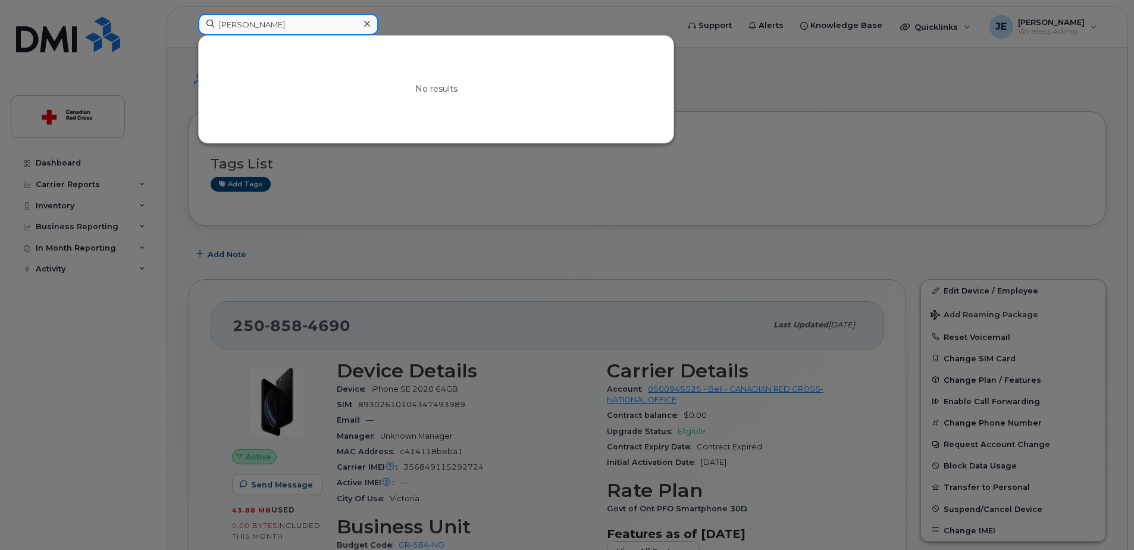
click at [328, 26] on input "Whalen Richard" at bounding box center [288, 24] width 180 height 21
paste input "587 919 5093"
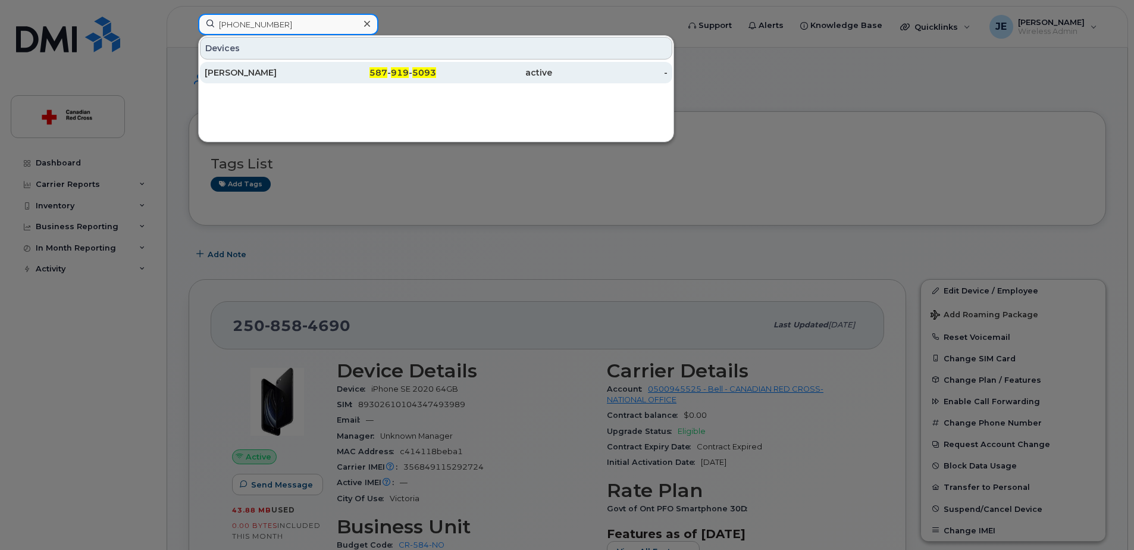
type input "587 919 5093"
click at [296, 73] on div "Richard Whalen" at bounding box center [263, 73] width 116 height 12
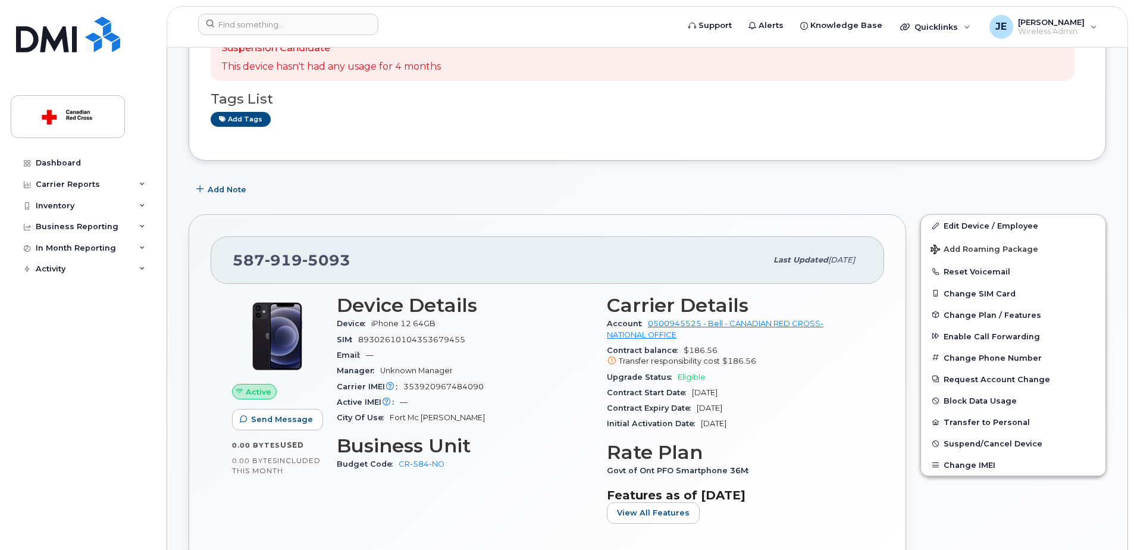
scroll to position [119, 0]
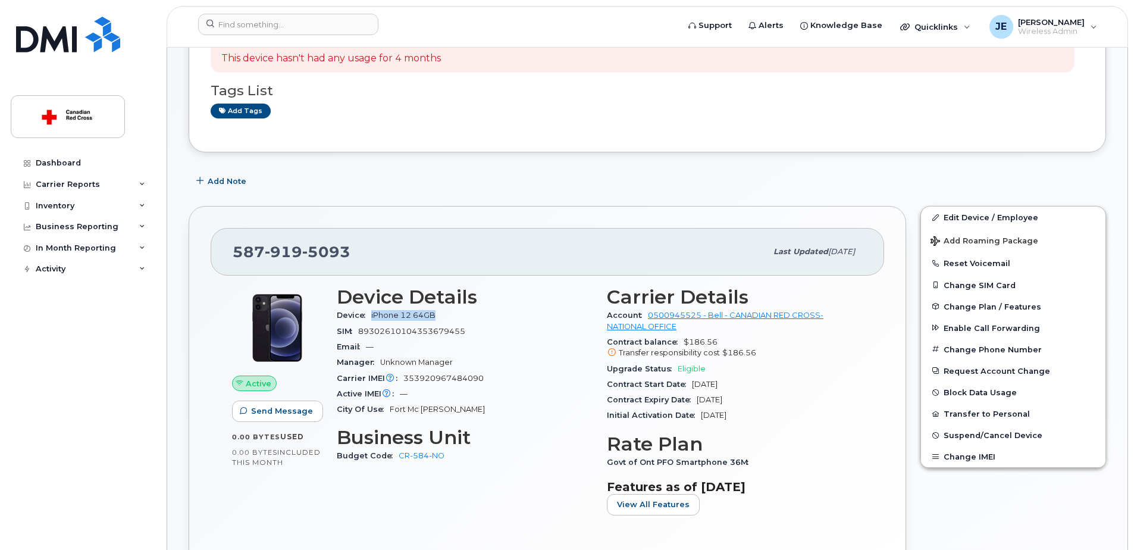
drag, startPoint x: 371, startPoint y: 315, endPoint x: 440, endPoint y: 313, distance: 69.1
click at [440, 313] on div "Device iPhone 12 64GB" at bounding box center [465, 315] width 256 height 15
copy span "iPhone 12 64GB"
drag, startPoint x: 682, startPoint y: 342, endPoint x: 718, endPoint y: 340, distance: 35.8
click at [718, 340] on div "Contract balance $186.56 Transfer responsibility cost $186.56" at bounding box center [735, 347] width 256 height 27
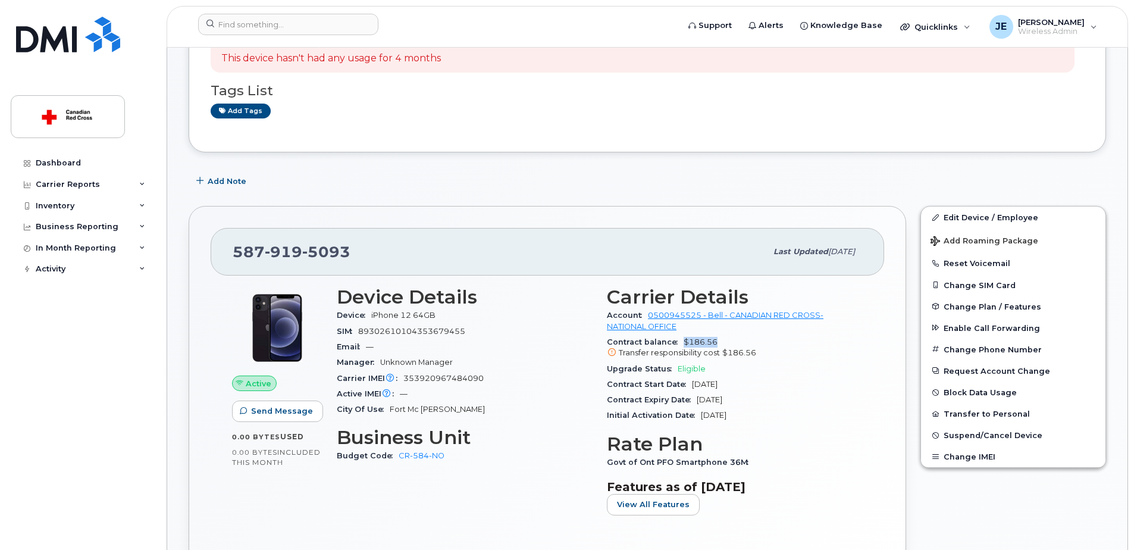
copy span "$186.56"
click at [309, 23] on input at bounding box center [288, 24] width 180 height 21
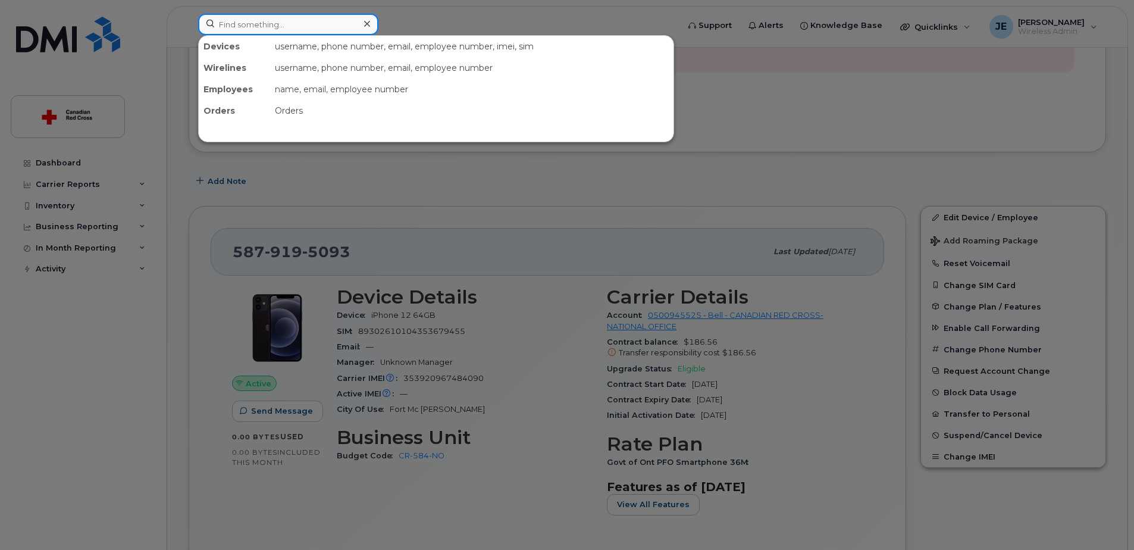
paste input "[PHONE_NUMBER]"
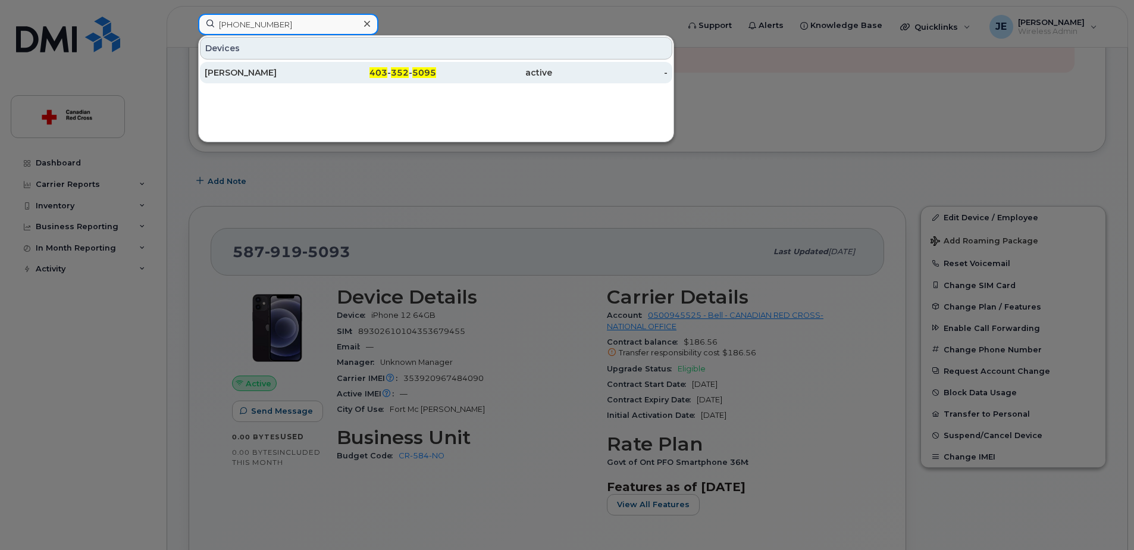
type input "[PHONE_NUMBER]"
click at [304, 70] on div "[PERSON_NAME]" at bounding box center [263, 73] width 116 height 12
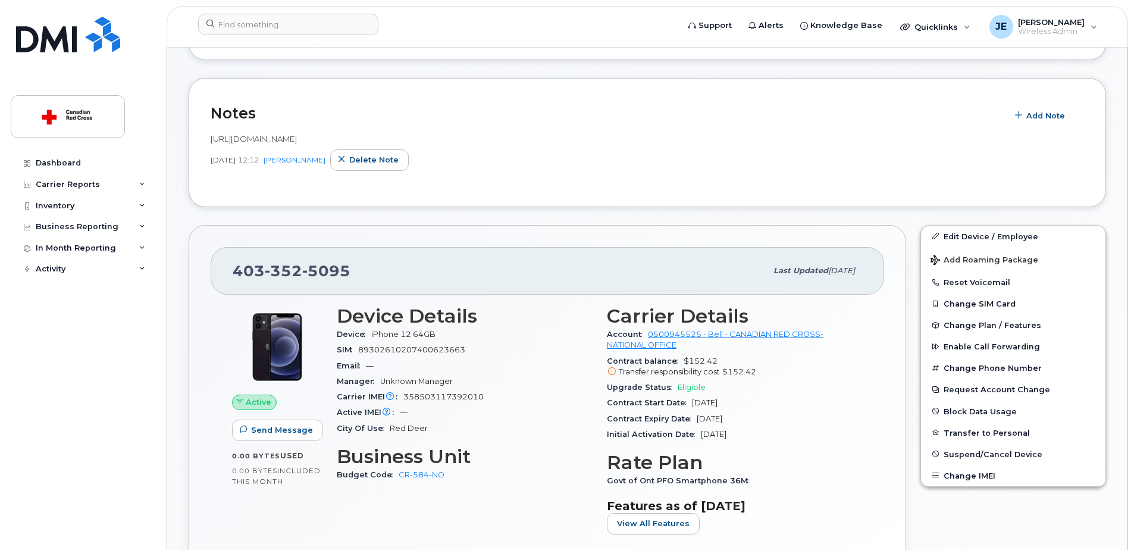
scroll to position [238, 0]
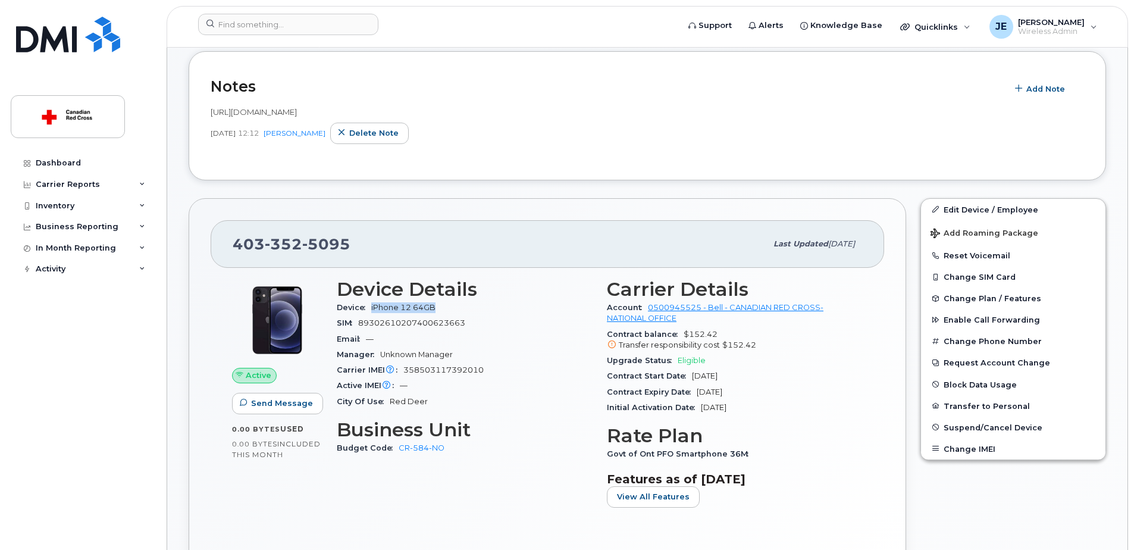
drag, startPoint x: 370, startPoint y: 309, endPoint x: 437, endPoint y: 309, distance: 67.3
click at [437, 309] on div "Device iPhone 12 64GB" at bounding box center [465, 307] width 256 height 15
drag, startPoint x: 437, startPoint y: 309, endPoint x: 425, endPoint y: 311, distance: 12.1
copy span "iPhone 12 64GB"
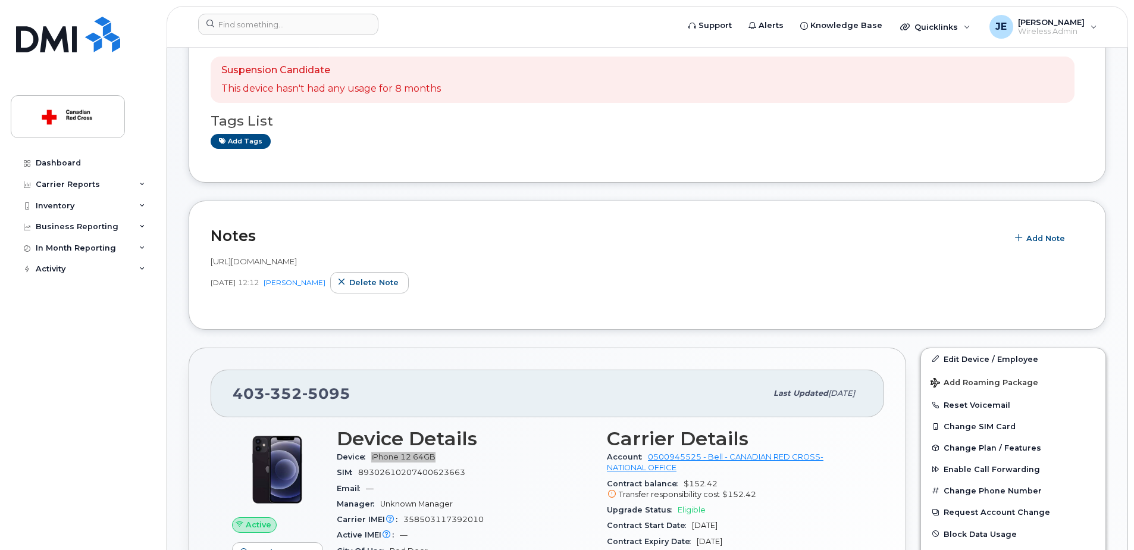
scroll to position [179, 0]
